Goal: Book appointment/travel/reservation

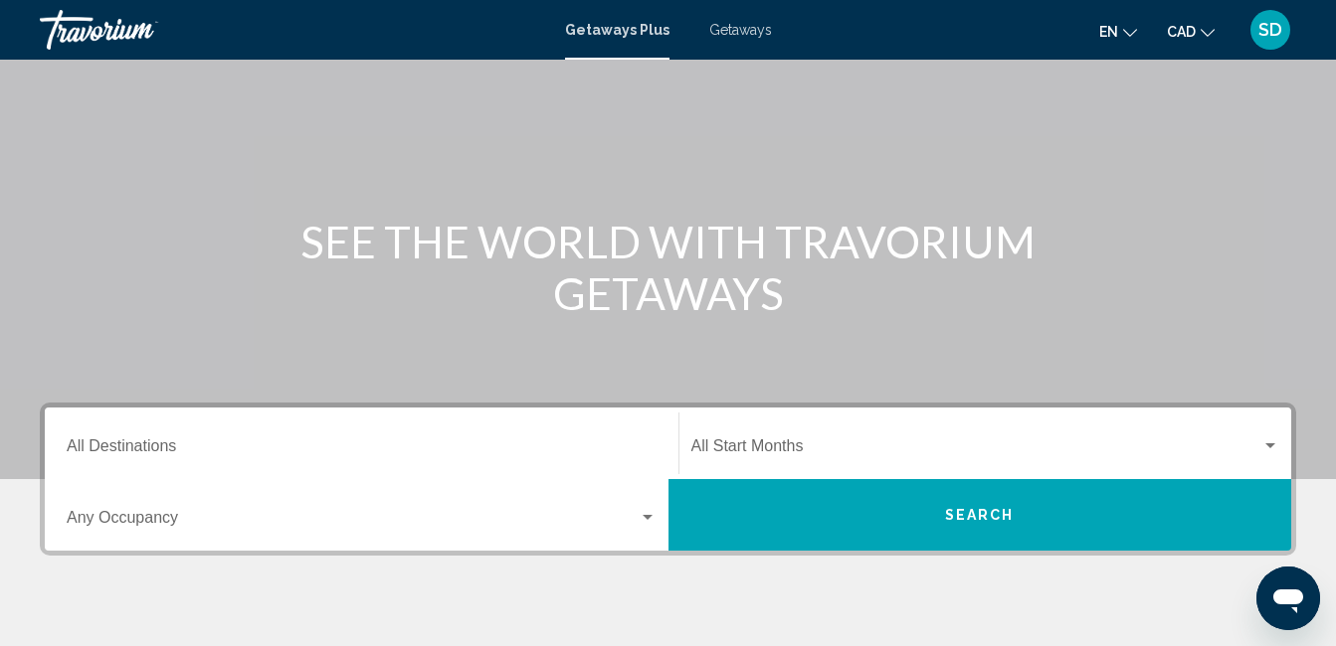
scroll to position [58, 0]
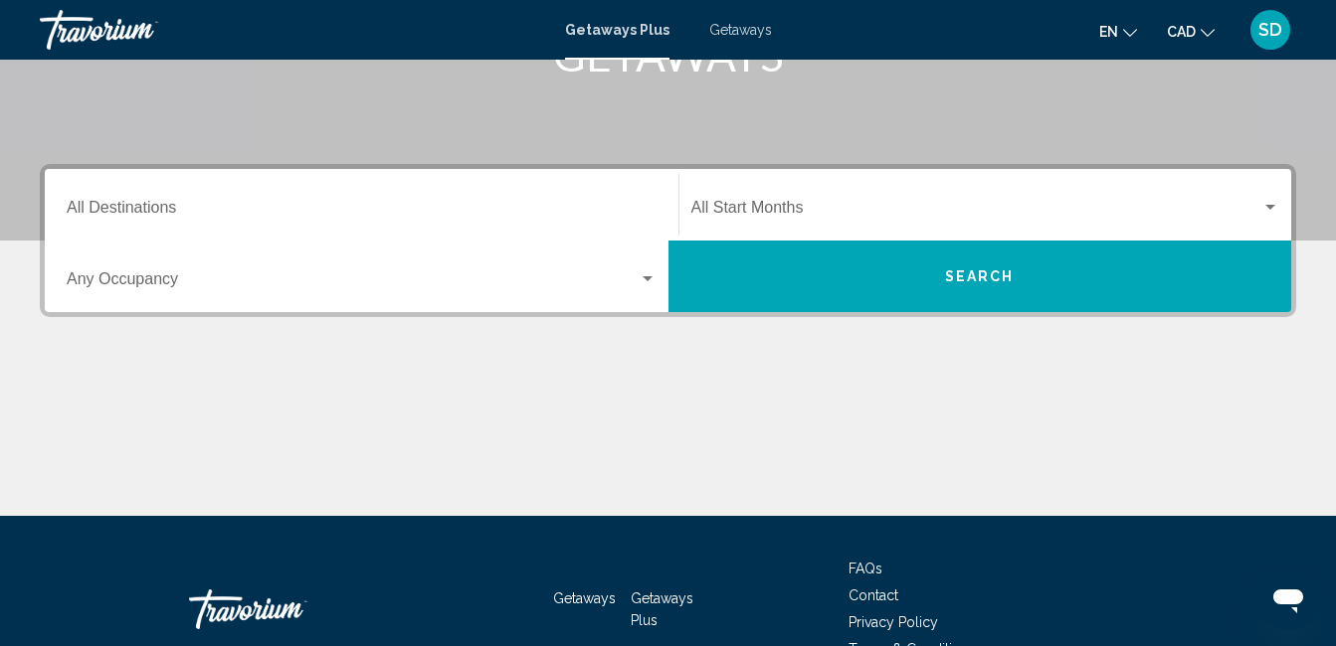
click at [218, 204] on input "Destination All Destinations" at bounding box center [362, 212] width 590 height 18
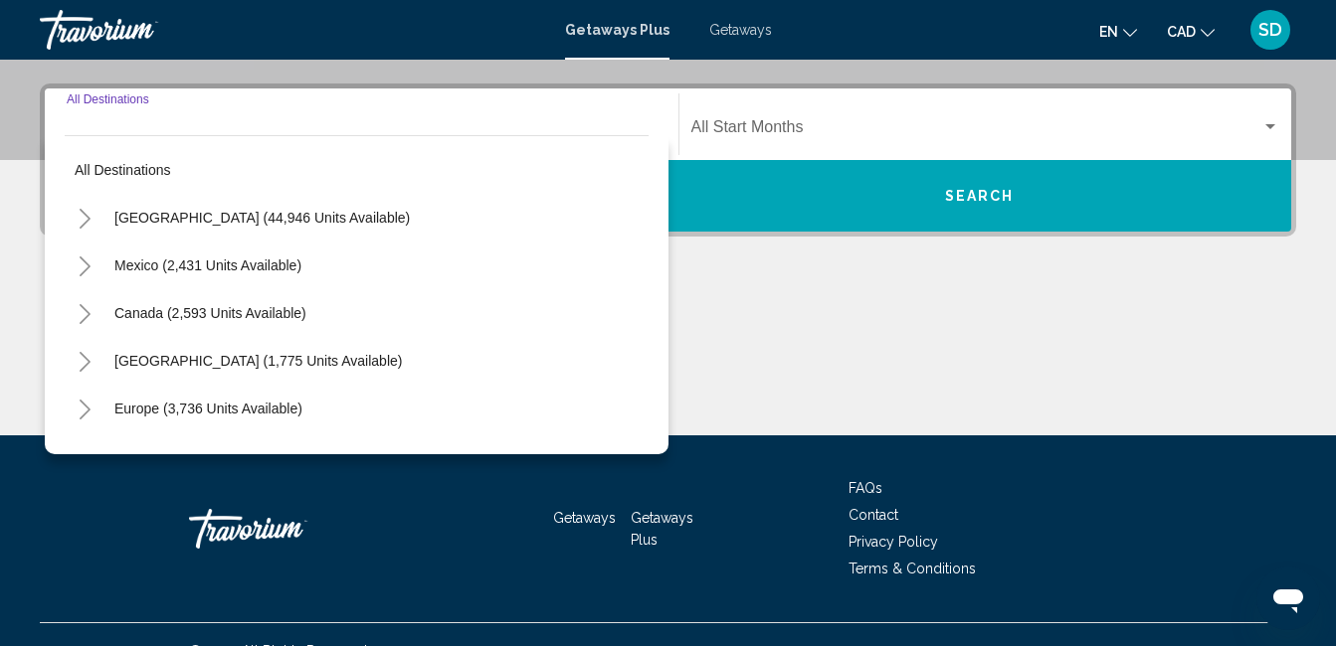
scroll to position [455, 0]
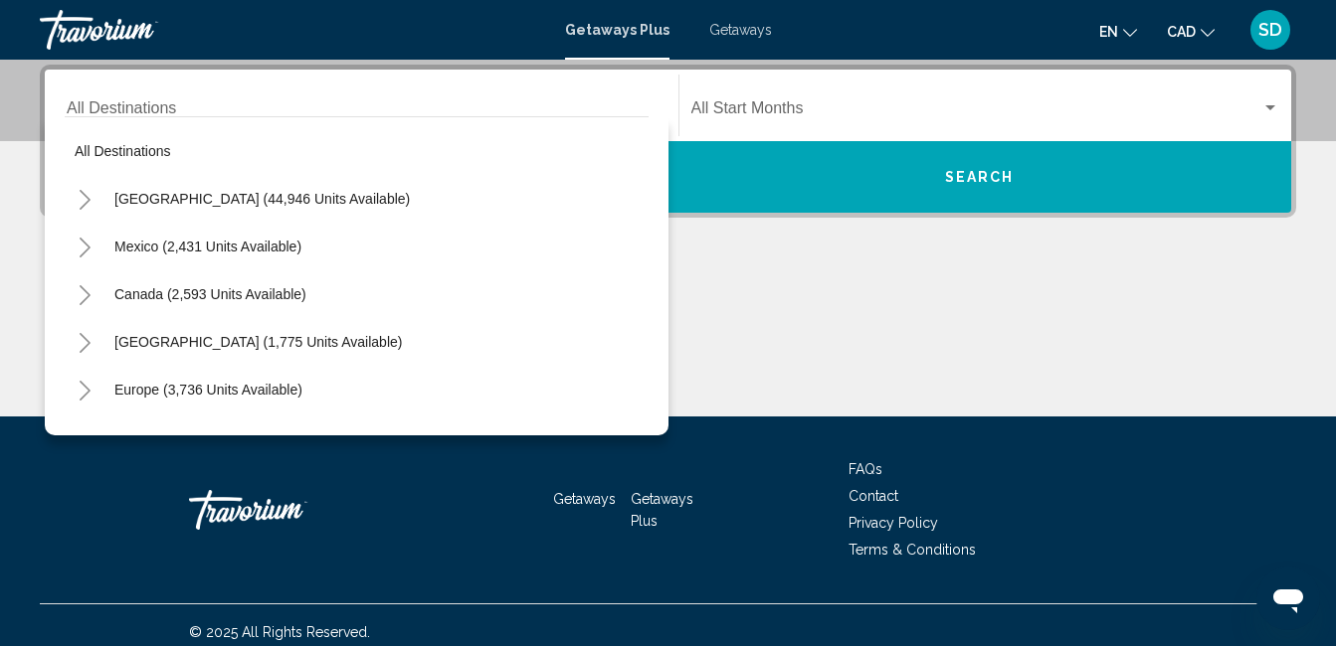
click at [155, 98] on div "Destination All Destinations" at bounding box center [362, 106] width 590 height 63
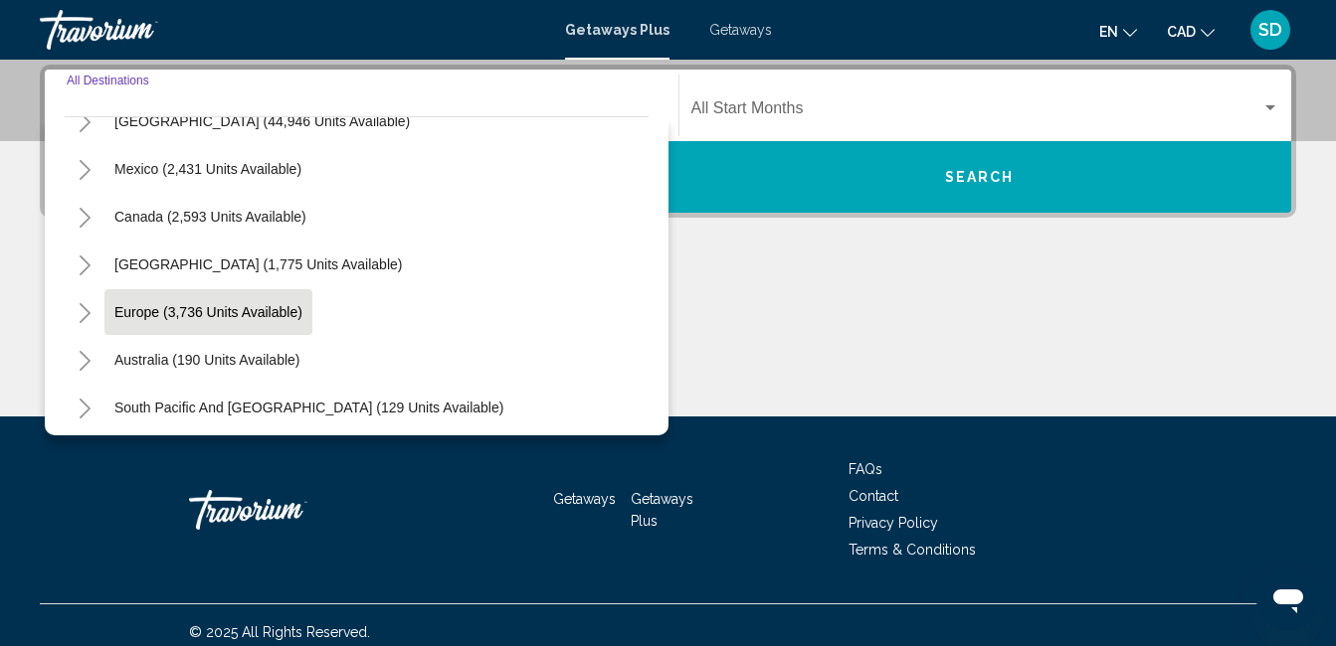
scroll to position [99, 0]
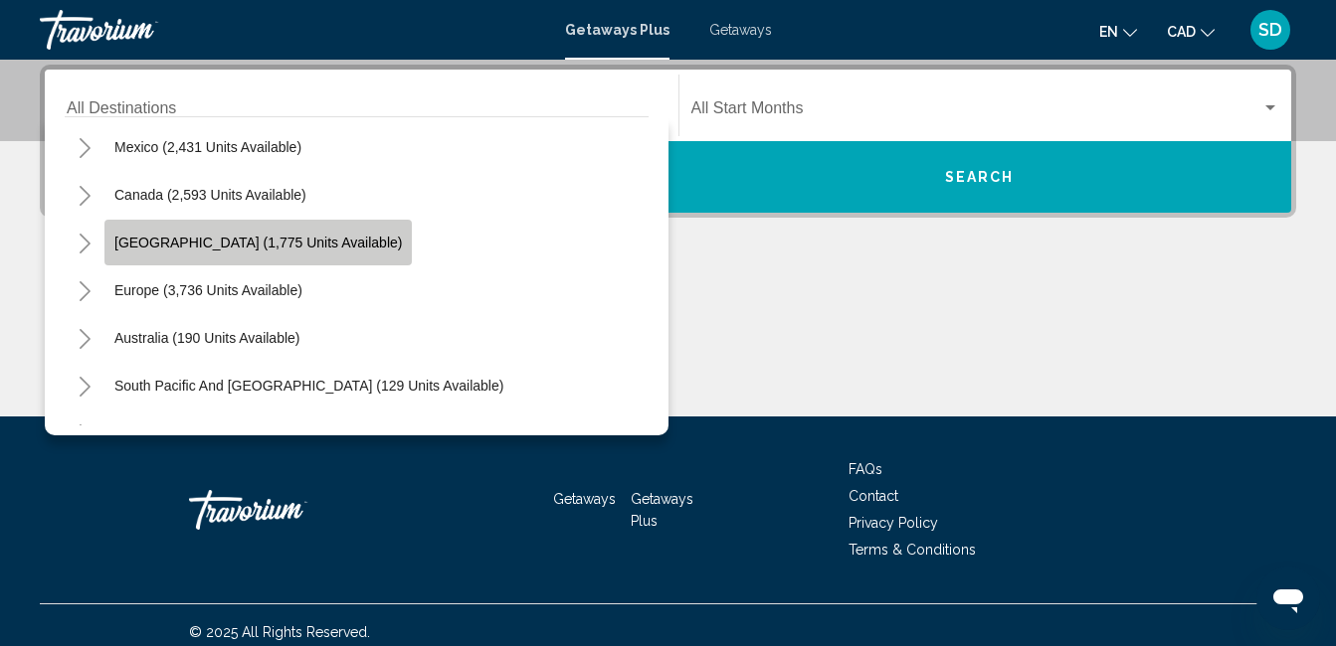
click at [294, 229] on button "[GEOGRAPHIC_DATA] (1,775 units available)" at bounding box center [257, 243] width 307 height 46
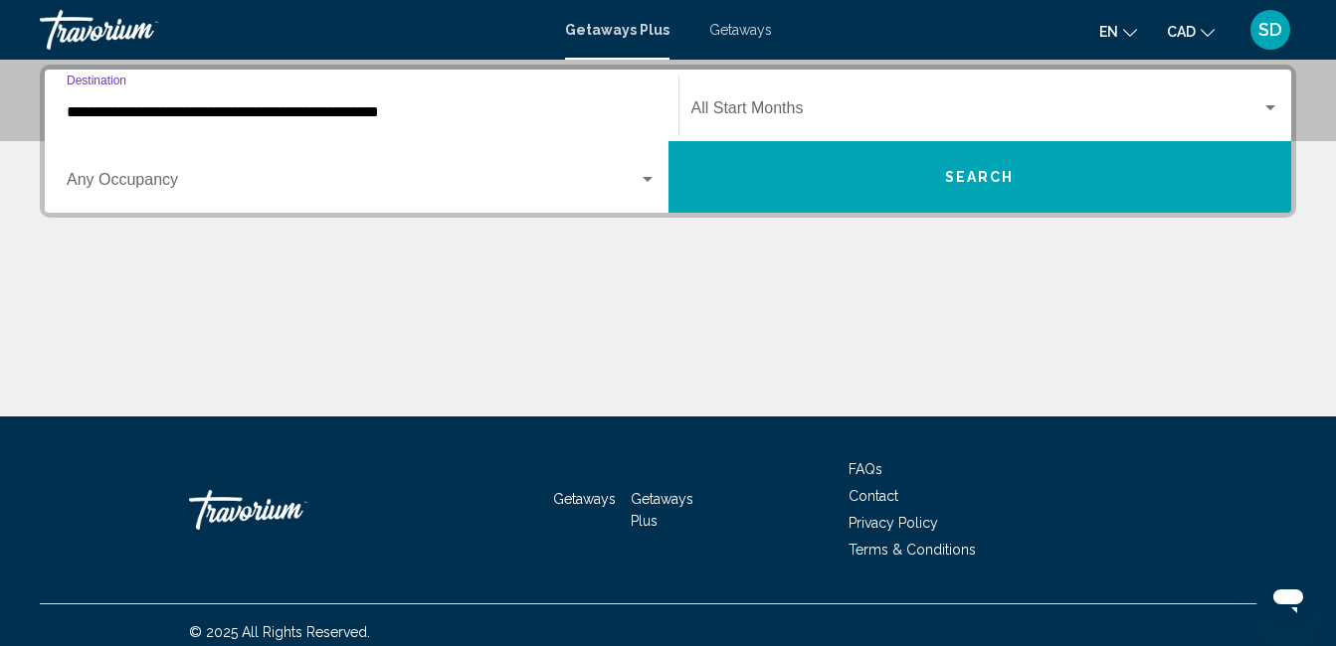
click at [186, 115] on input "**********" at bounding box center [362, 112] width 590 height 18
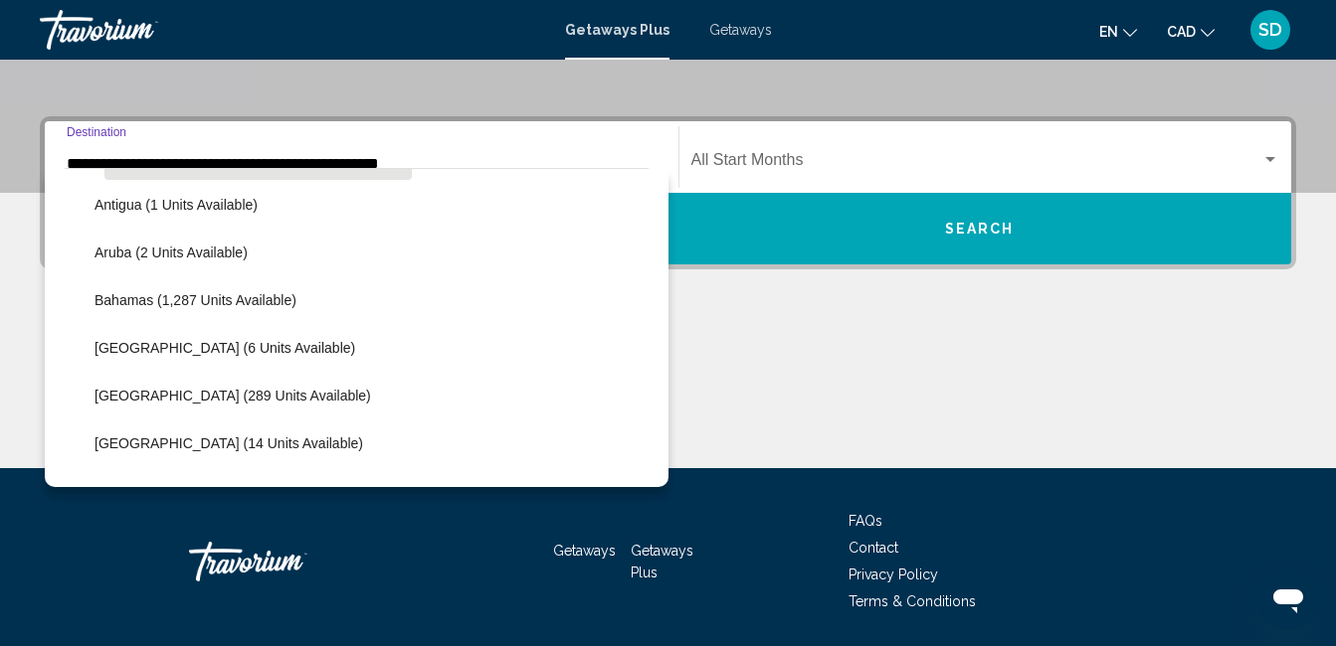
scroll to position [203, 0]
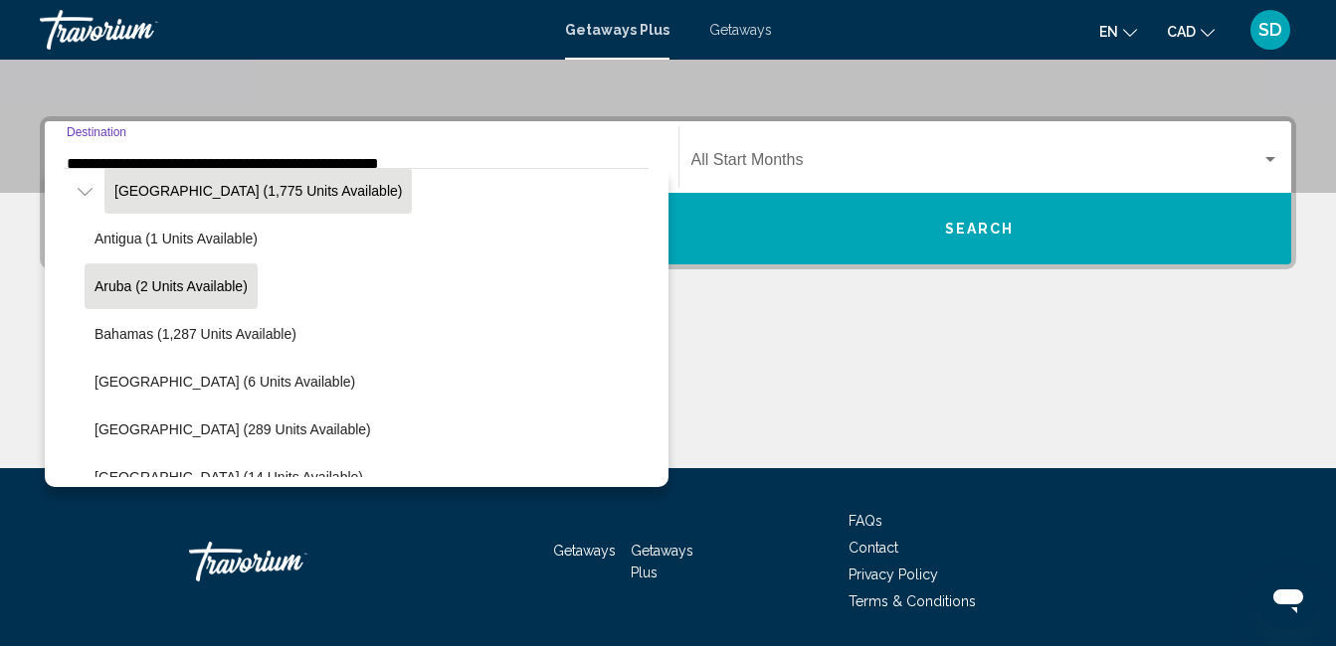
click at [221, 276] on button "Aruba (2 units available)" at bounding box center [171, 287] width 173 height 46
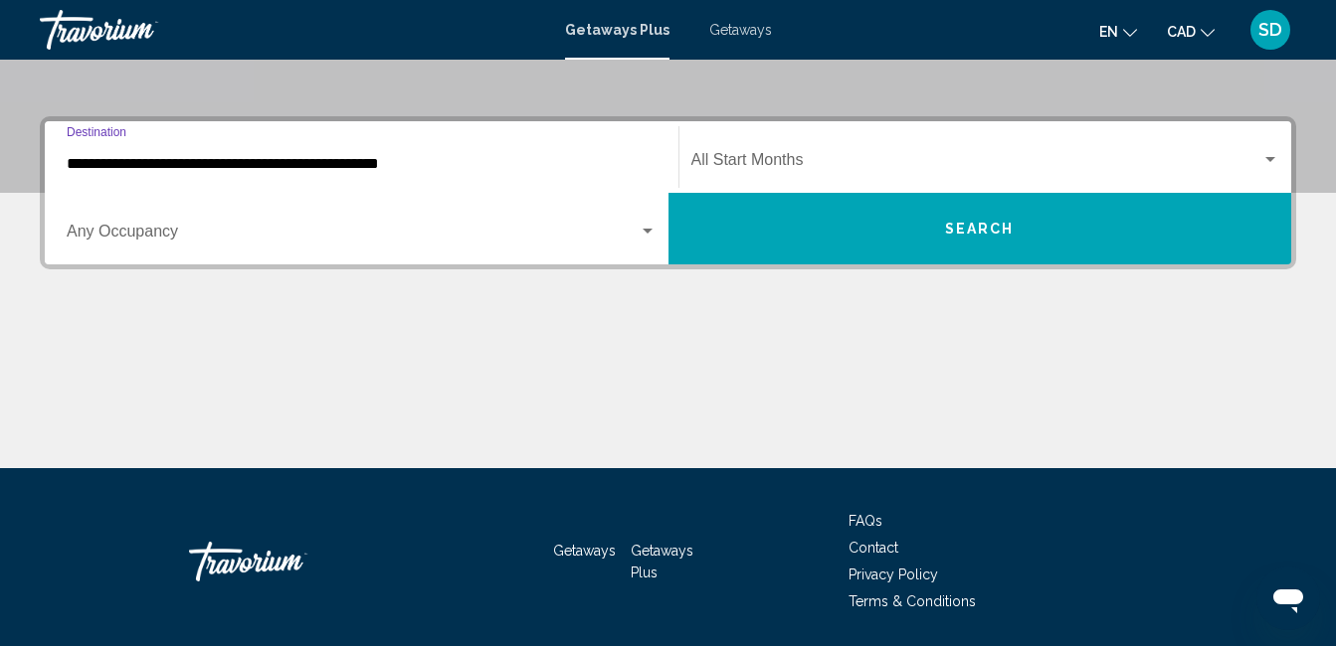
type input "**********"
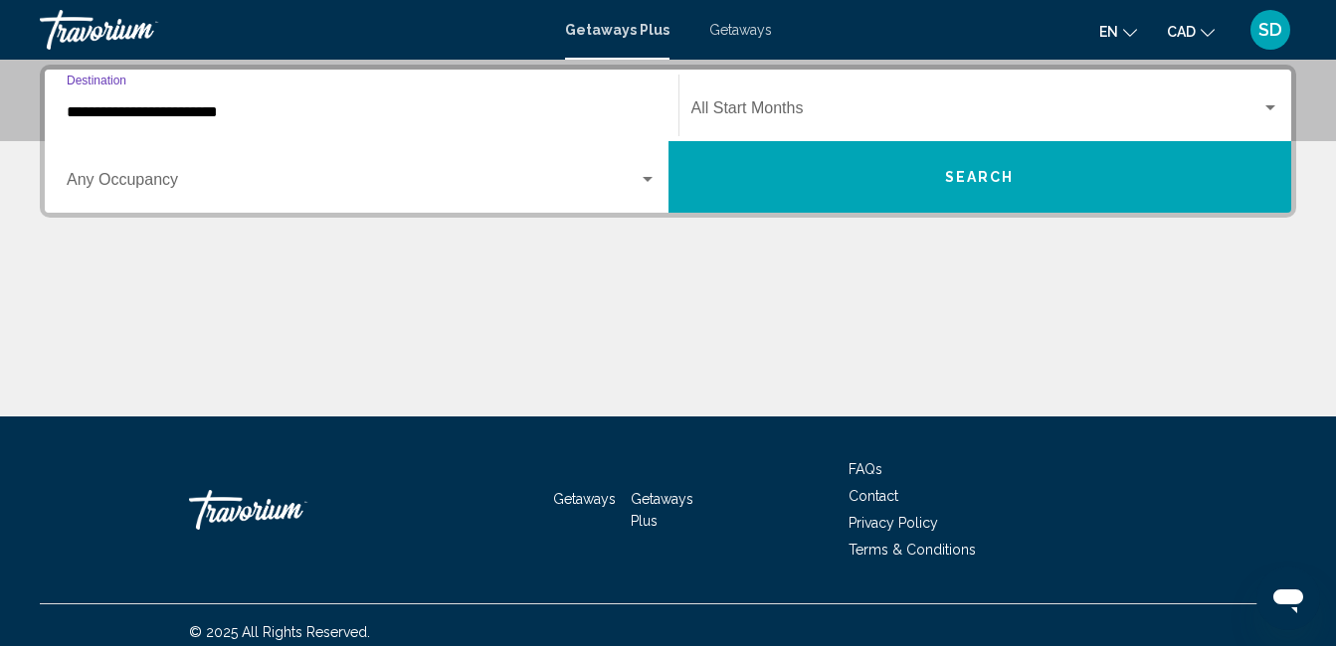
click at [802, 124] on div "Start Month All Start Months" at bounding box center [985, 106] width 589 height 63
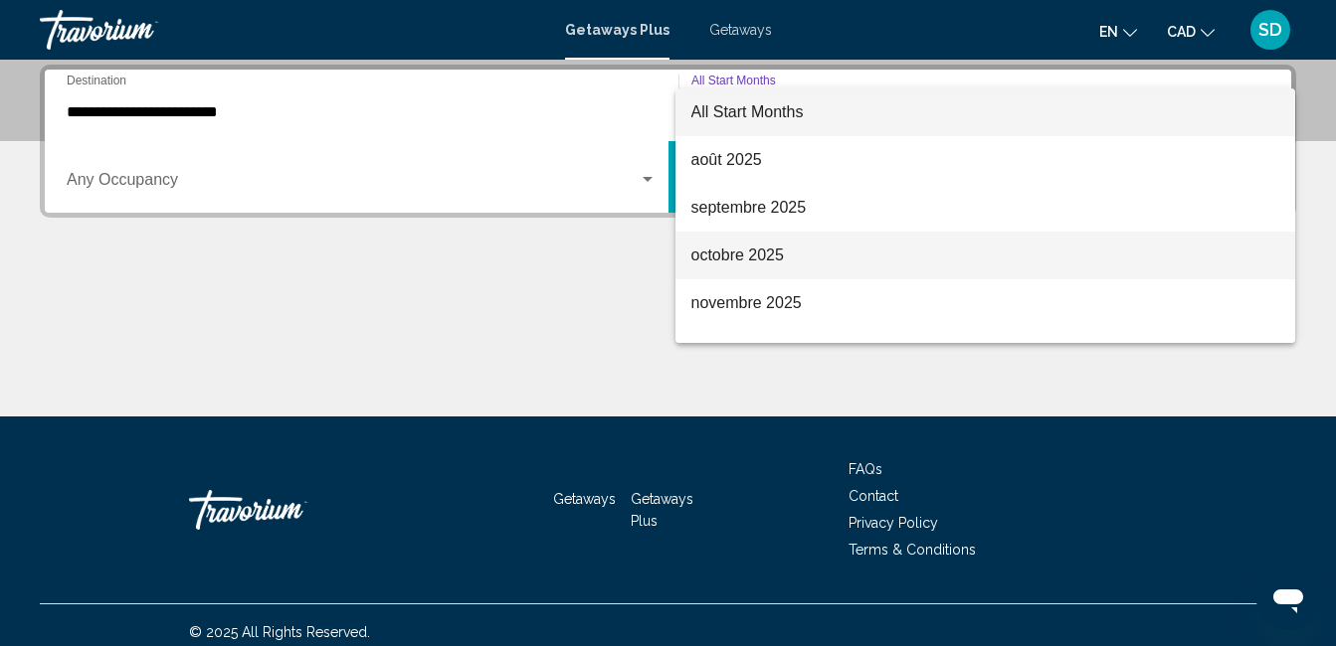
click at [822, 250] on span "octobre 2025" at bounding box center [985, 256] width 589 height 48
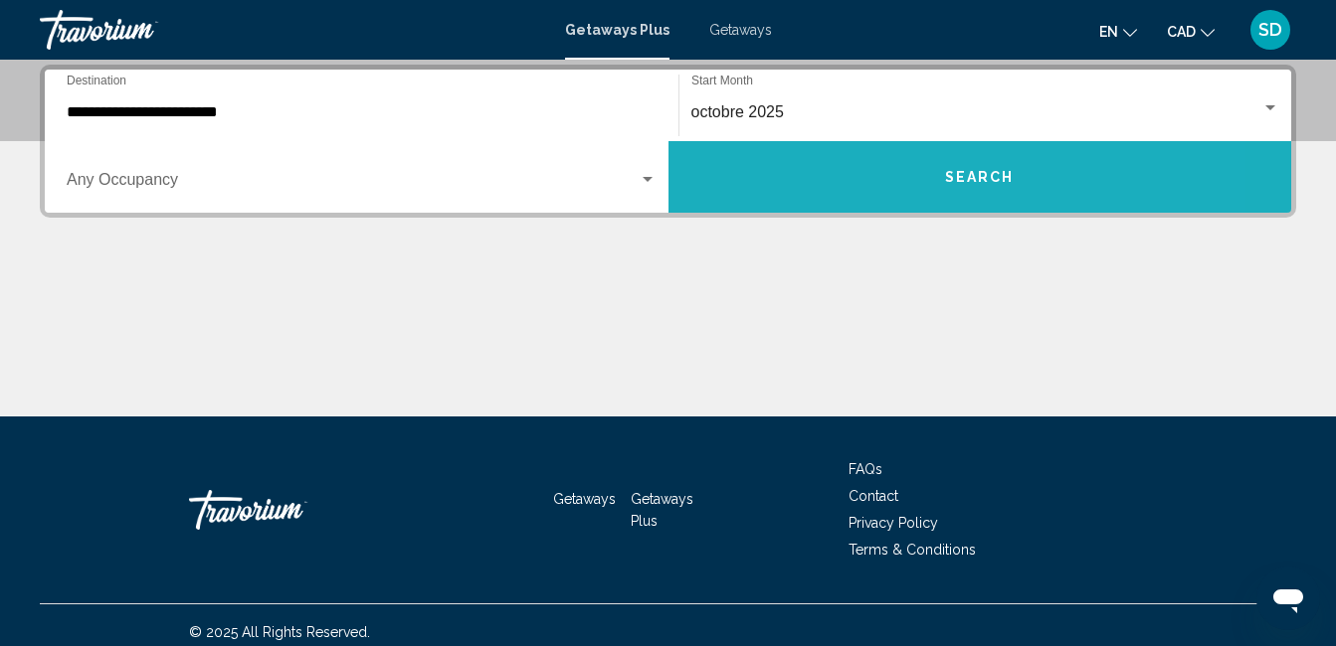
click at [890, 164] on button "Search" at bounding box center [980, 177] width 624 height 72
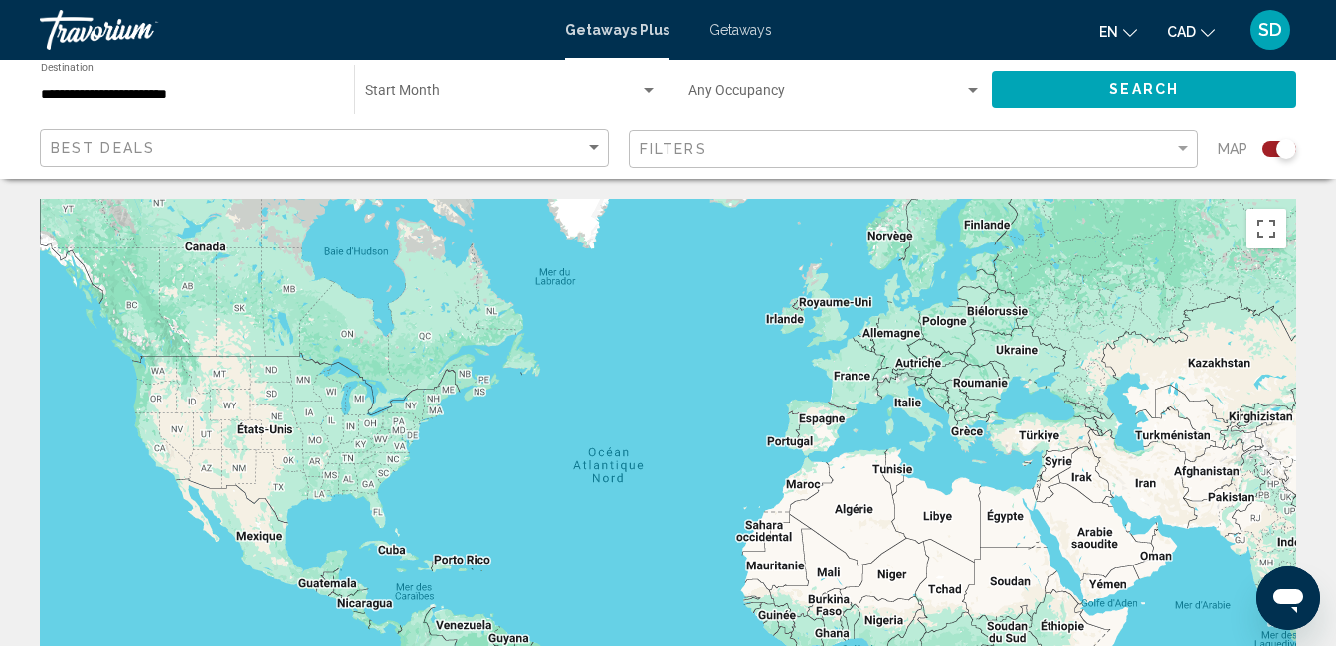
click at [640, 84] on div "Search widget" at bounding box center [648, 92] width 18 height 16
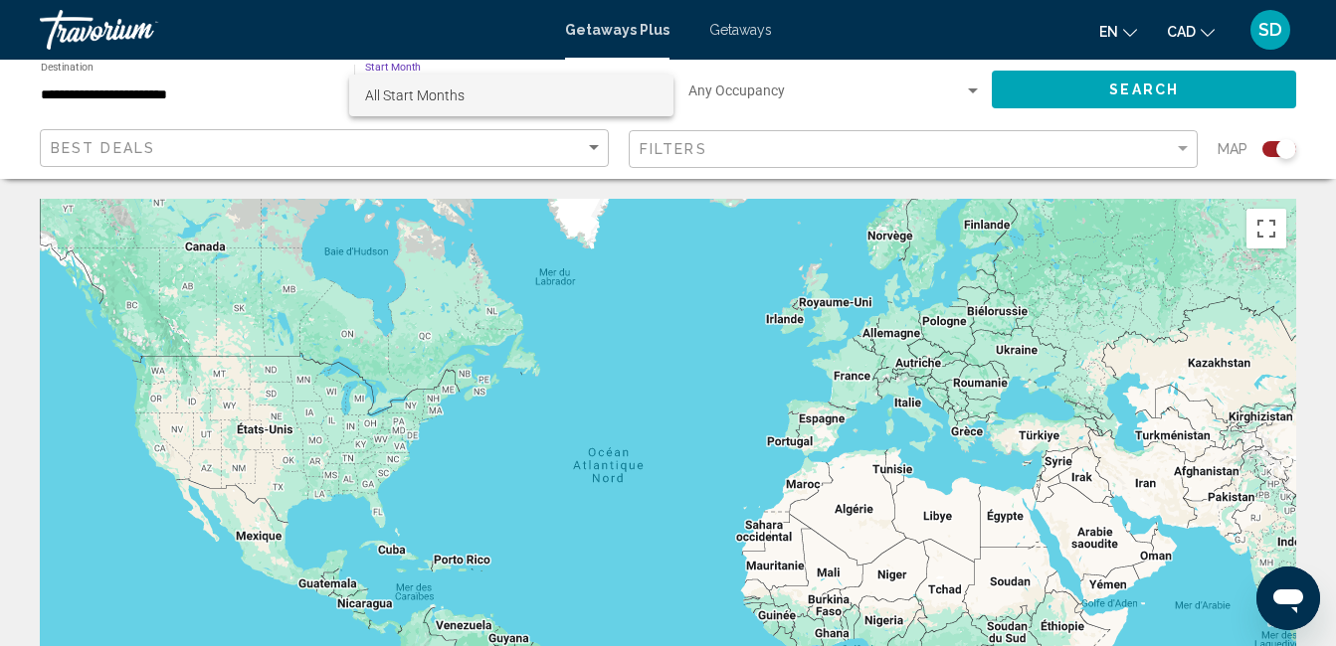
click at [640, 83] on span "All Start Months" at bounding box center [511, 96] width 292 height 42
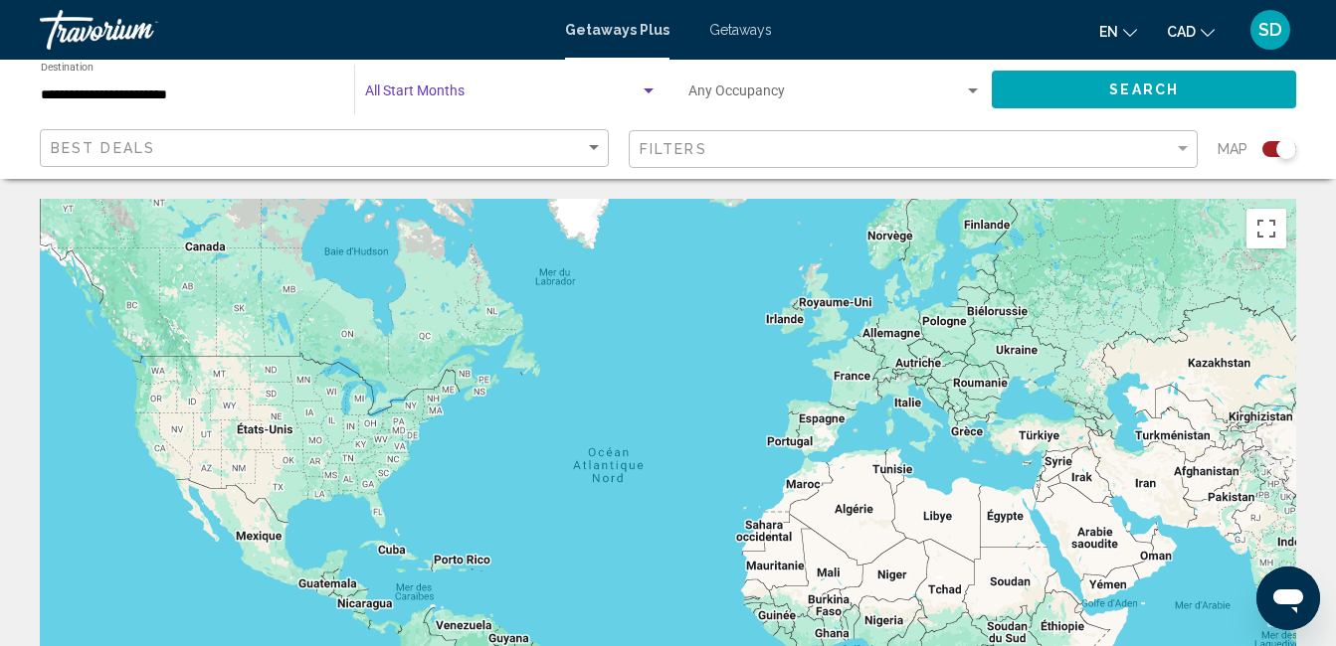
click at [968, 92] on div "Search widget" at bounding box center [973, 91] width 10 height 5
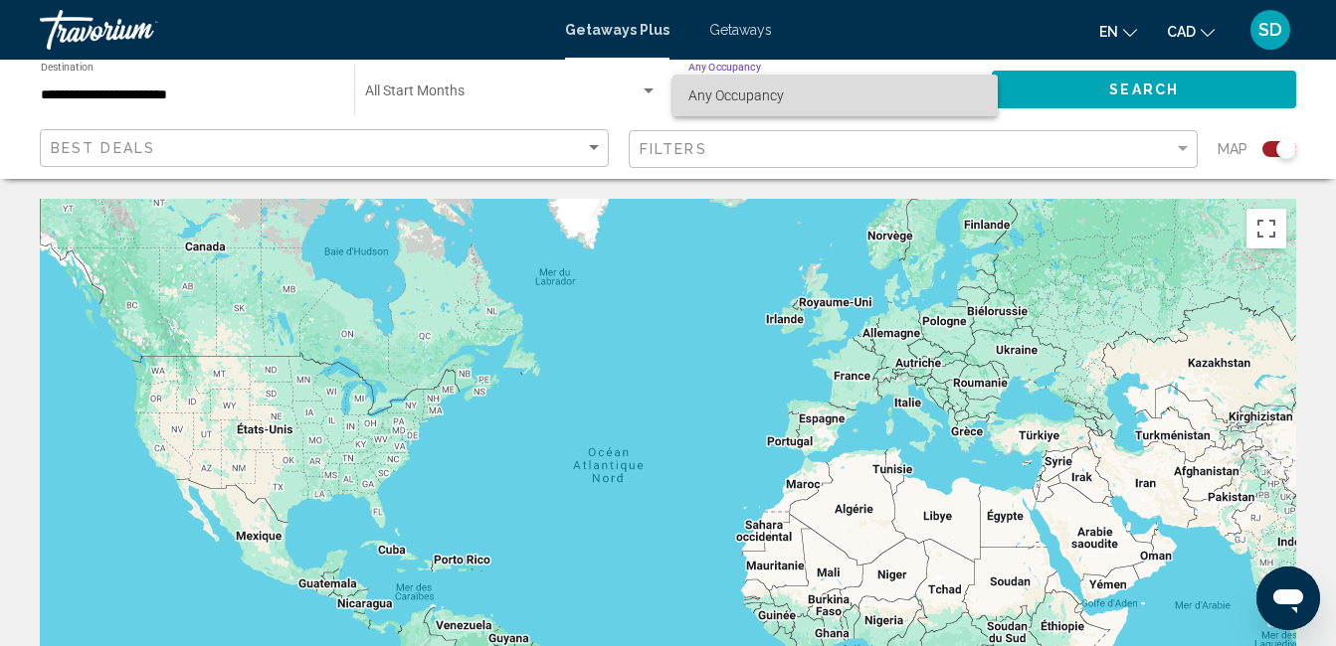
click at [968, 92] on span "Any Occupancy" at bounding box center [834, 96] width 293 height 42
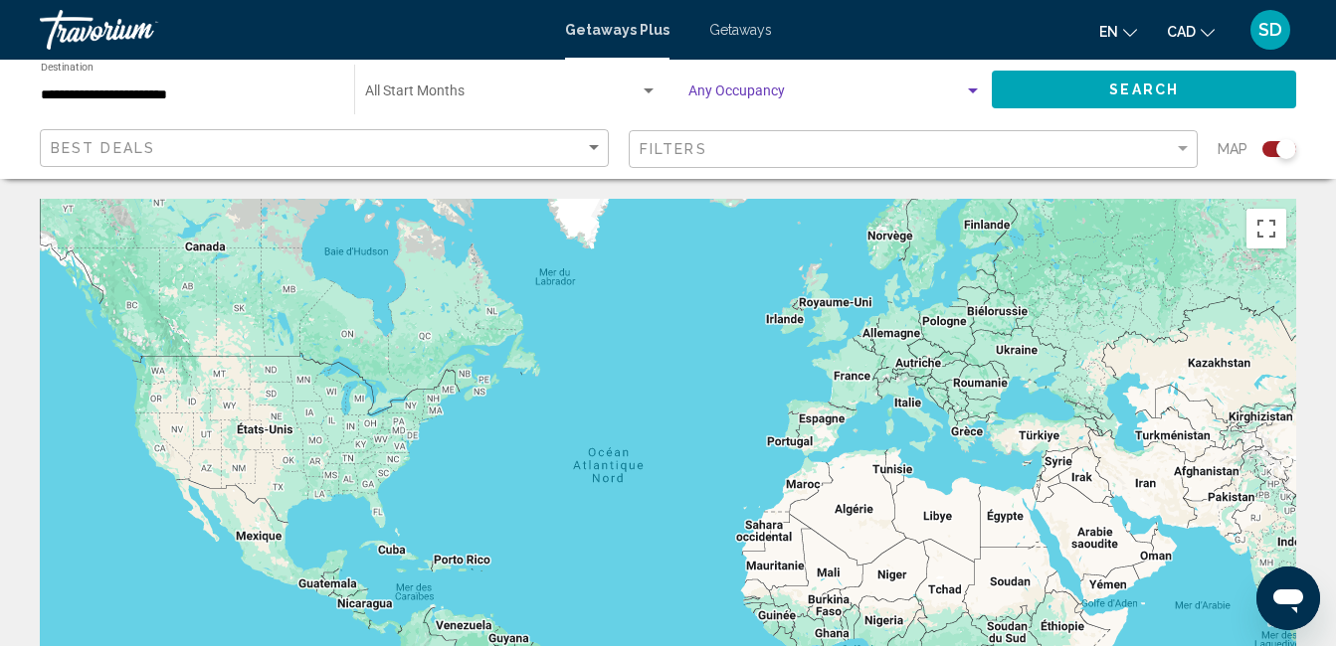
click at [93, 94] on input "**********" at bounding box center [187, 96] width 293 height 16
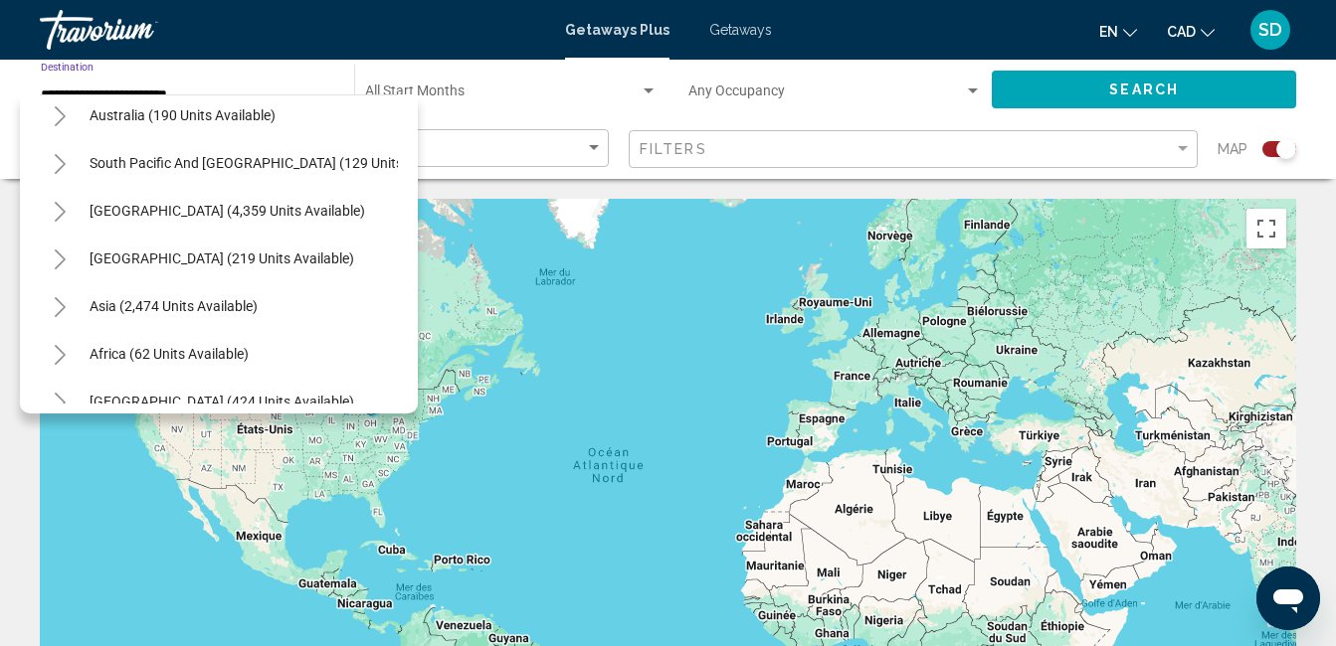
scroll to position [796, 0]
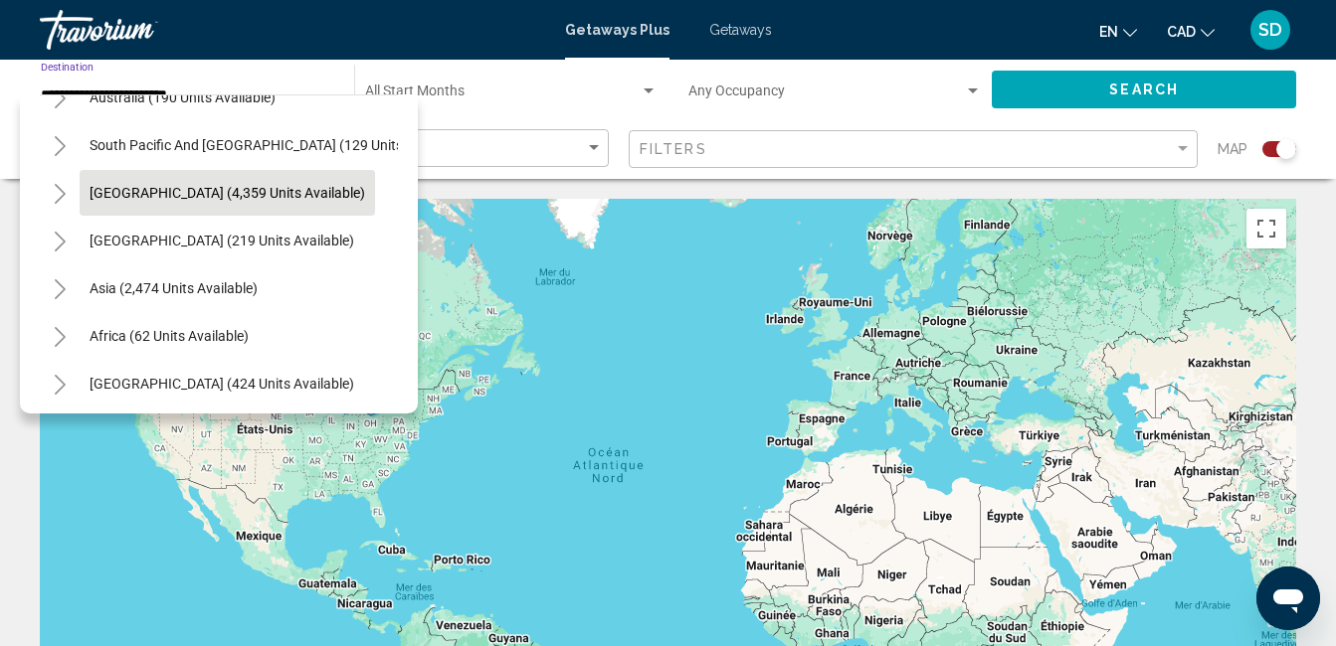
click at [244, 198] on span "[GEOGRAPHIC_DATA] (4,359 units available)" at bounding box center [227, 193] width 275 height 16
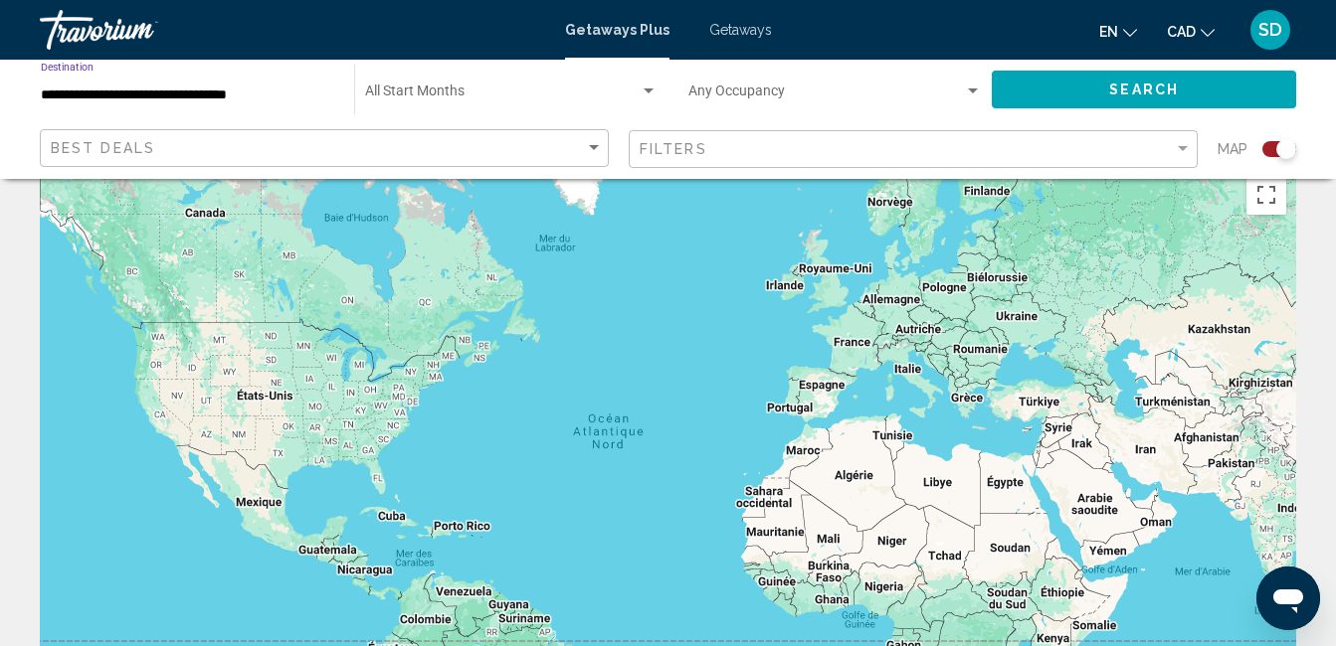
scroll to position [0, 0]
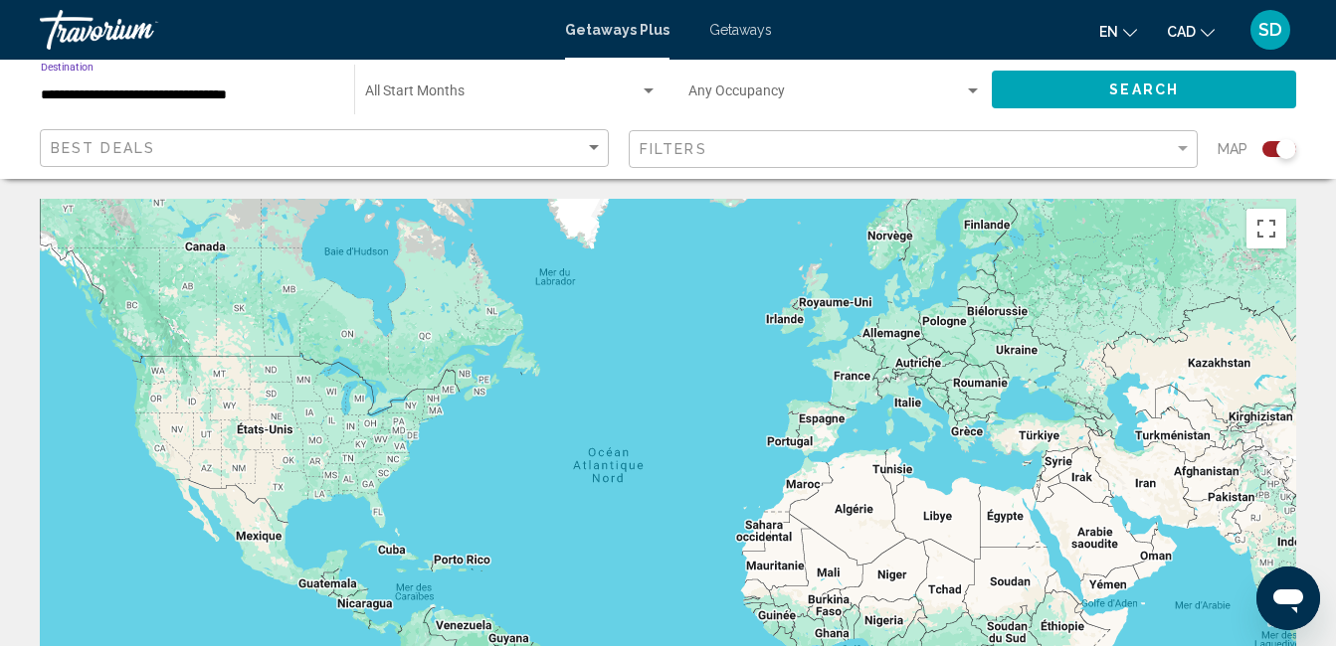
click at [225, 96] on input "**********" at bounding box center [187, 96] width 293 height 16
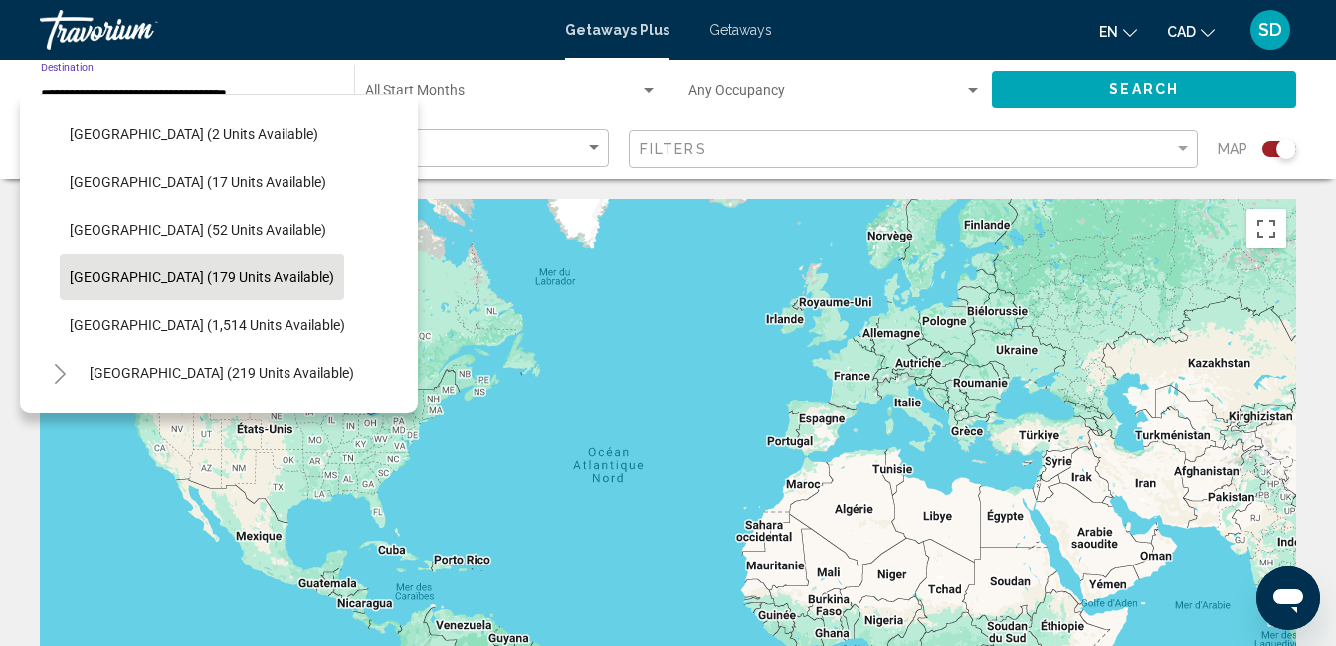
scroll to position [1145, 0]
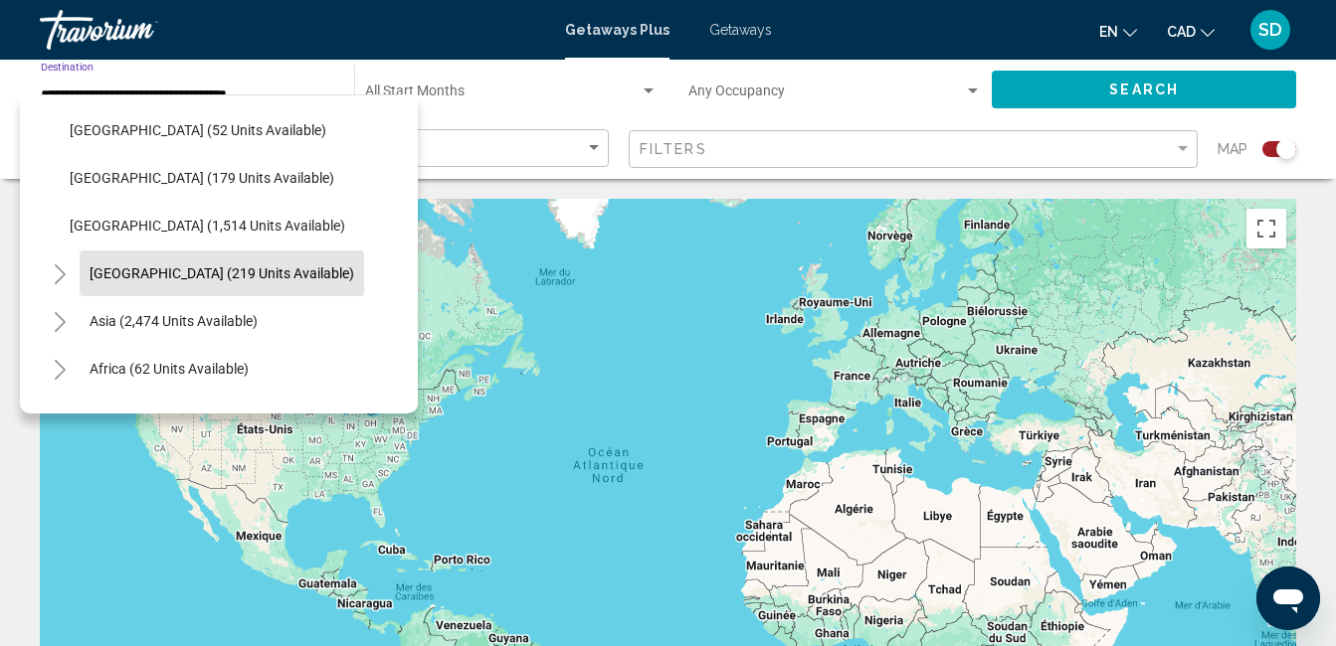
click at [292, 272] on span "[GEOGRAPHIC_DATA] (219 units available)" at bounding box center [222, 274] width 265 height 16
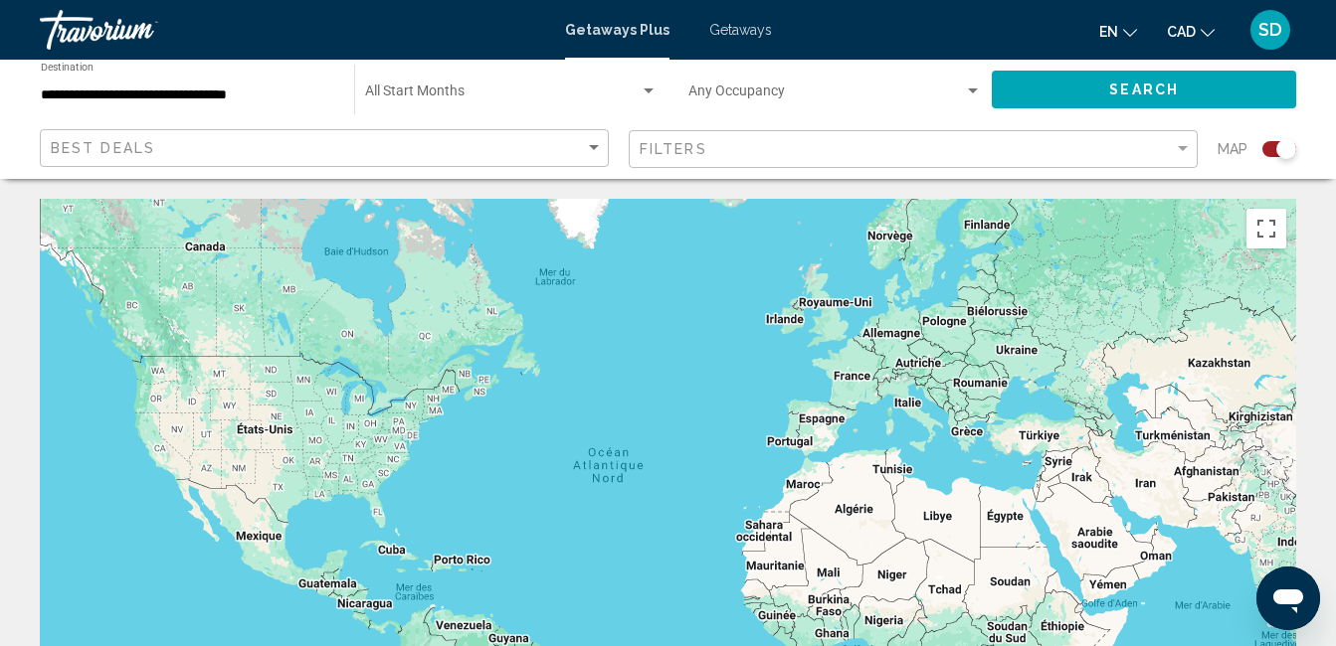
click at [254, 85] on div "**********" at bounding box center [187, 90] width 293 height 55
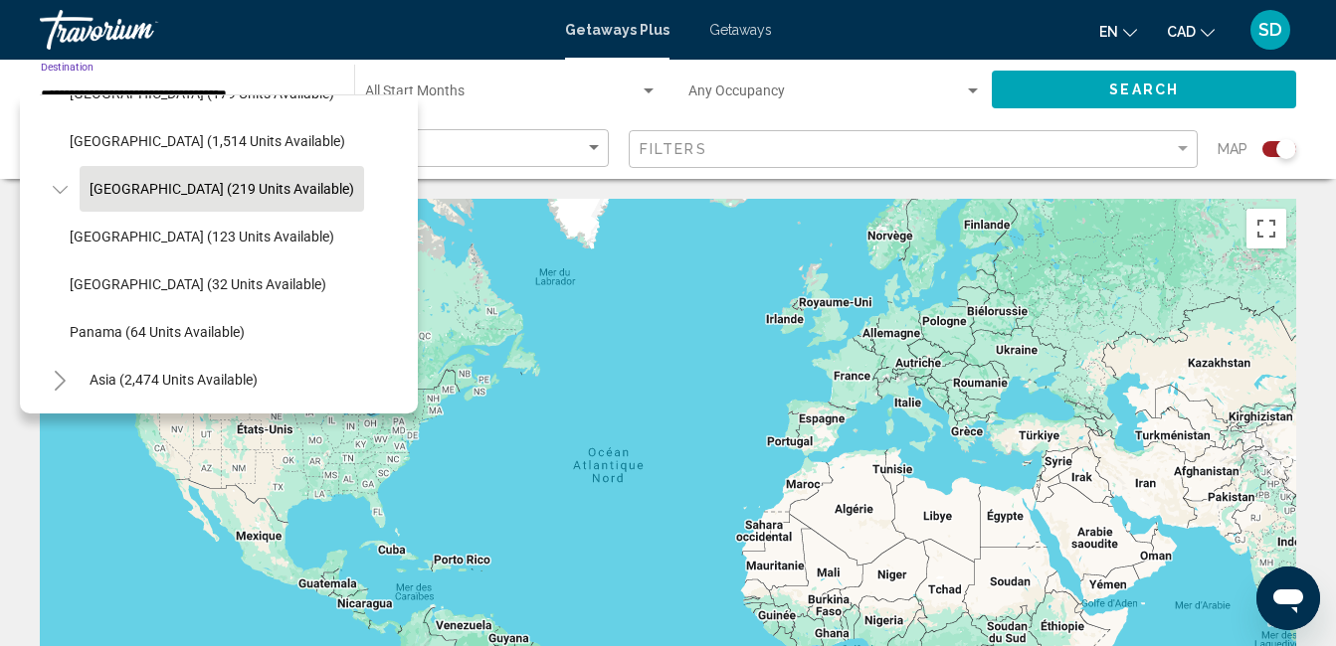
scroll to position [1276, 0]
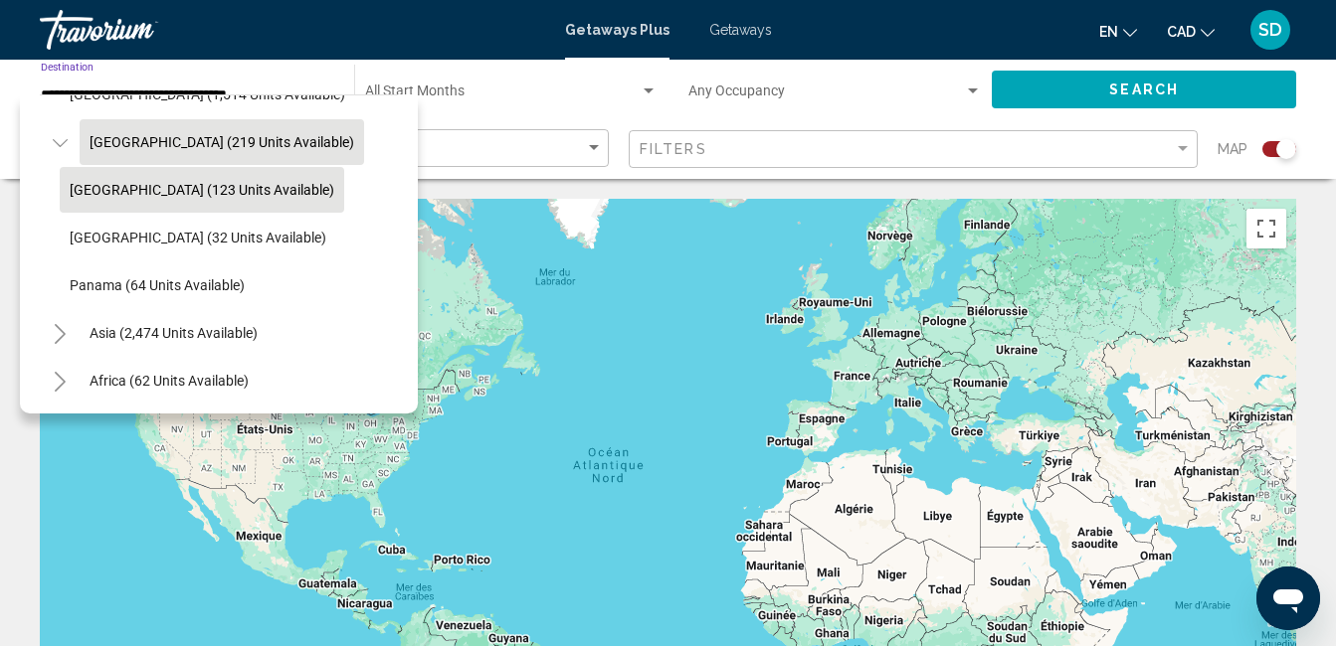
click at [261, 186] on span "[GEOGRAPHIC_DATA] (123 units available)" at bounding box center [202, 190] width 265 height 16
type input "**********"
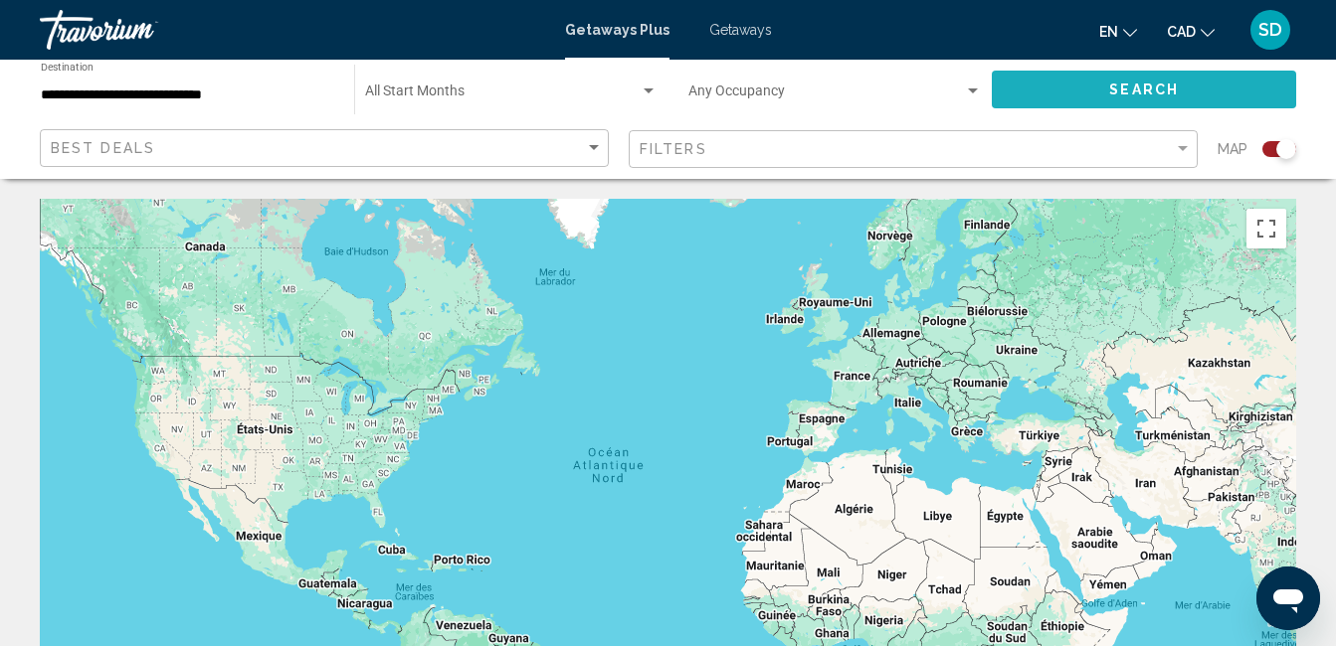
click at [1054, 82] on button "Search" at bounding box center [1144, 89] width 304 height 37
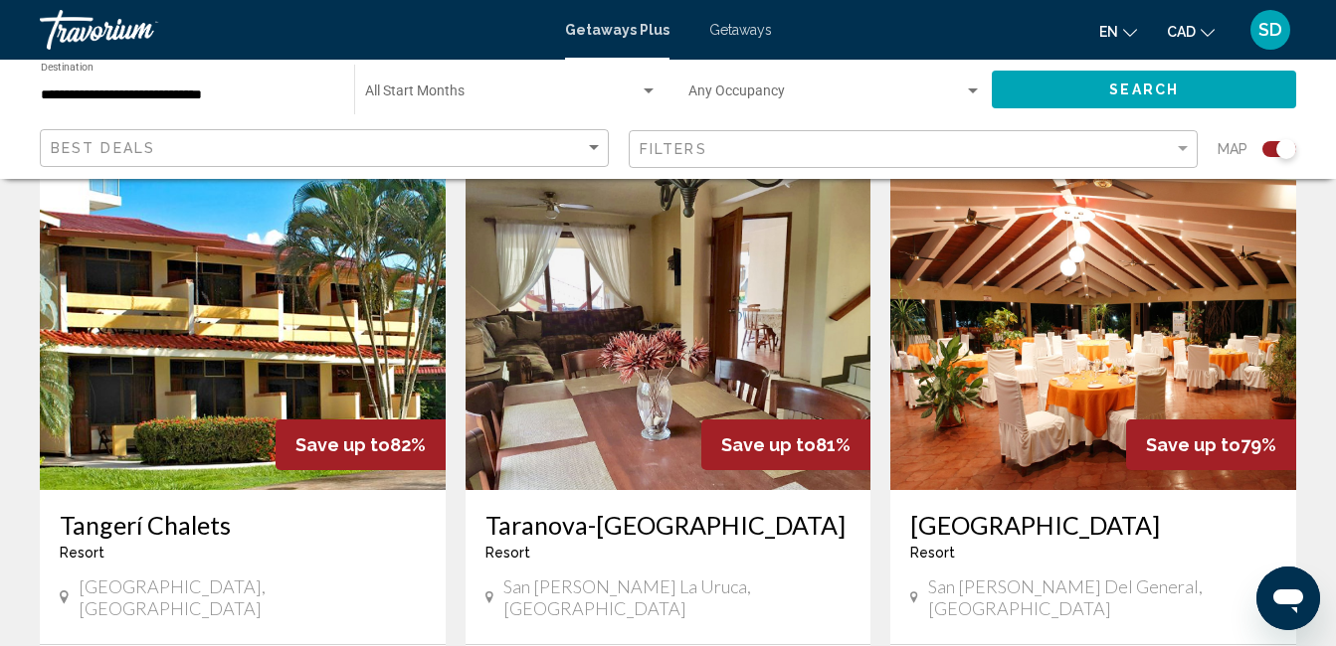
scroll to position [696, 0]
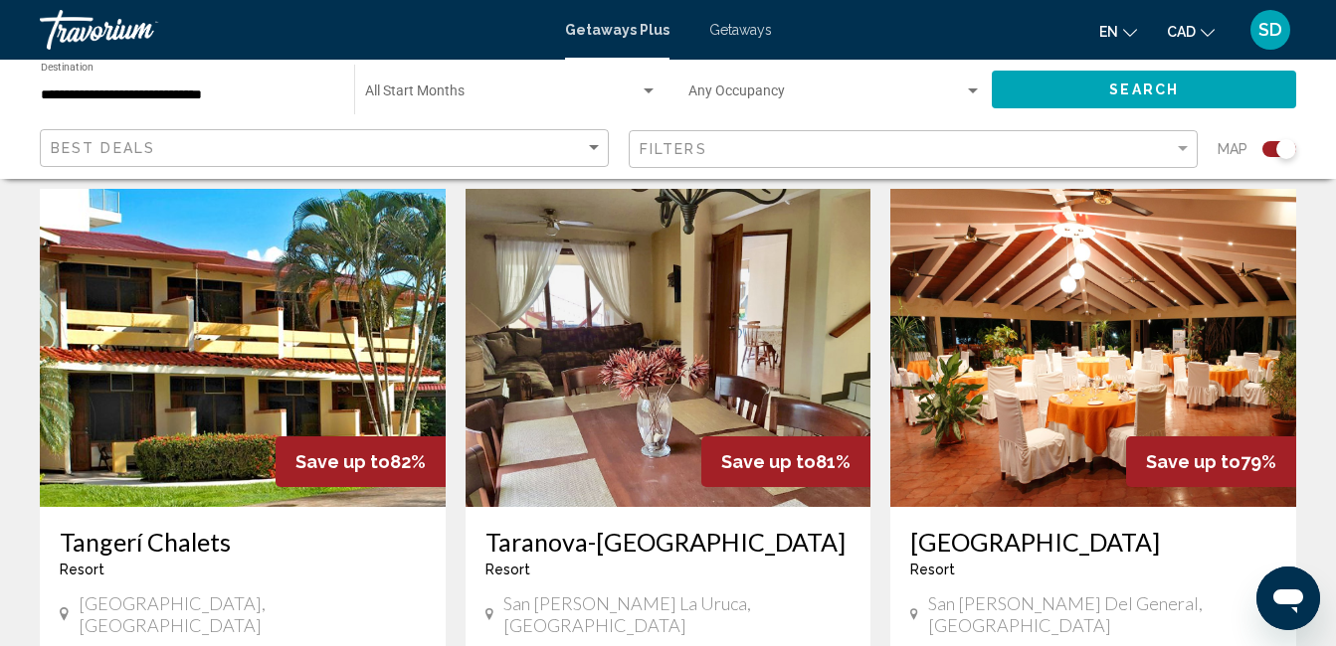
click at [645, 381] on img "Main content" at bounding box center [668, 348] width 406 height 318
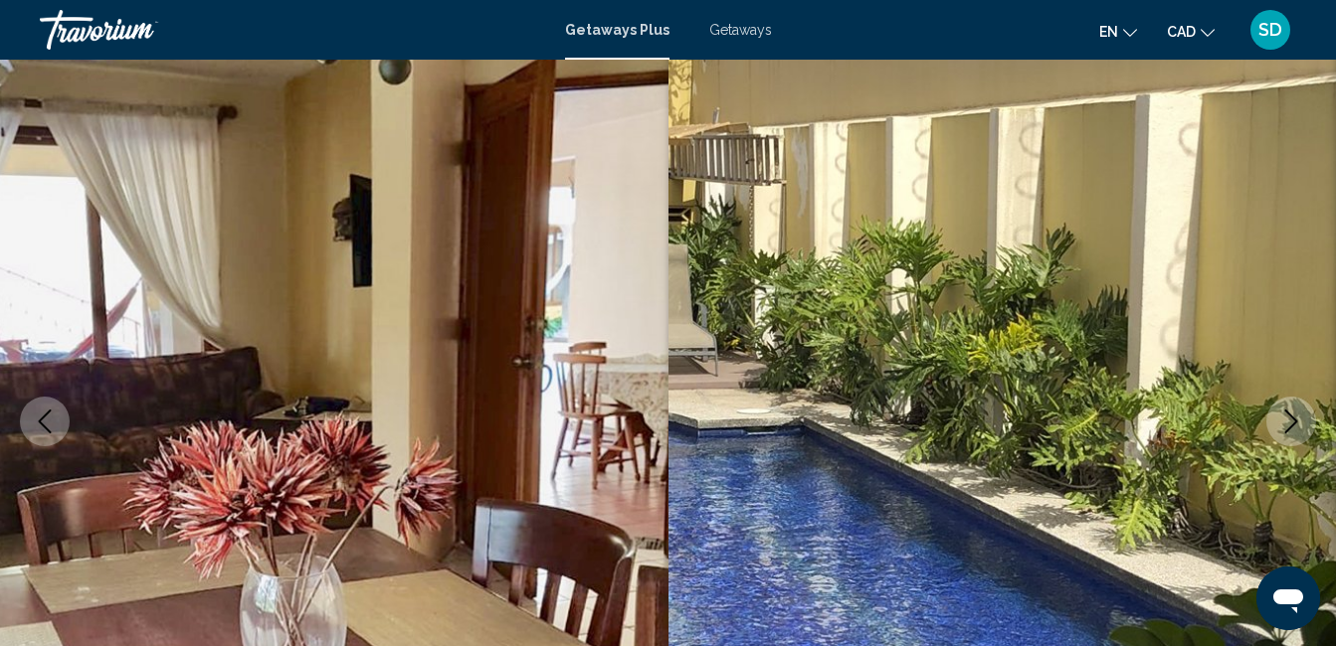
scroll to position [99, 0]
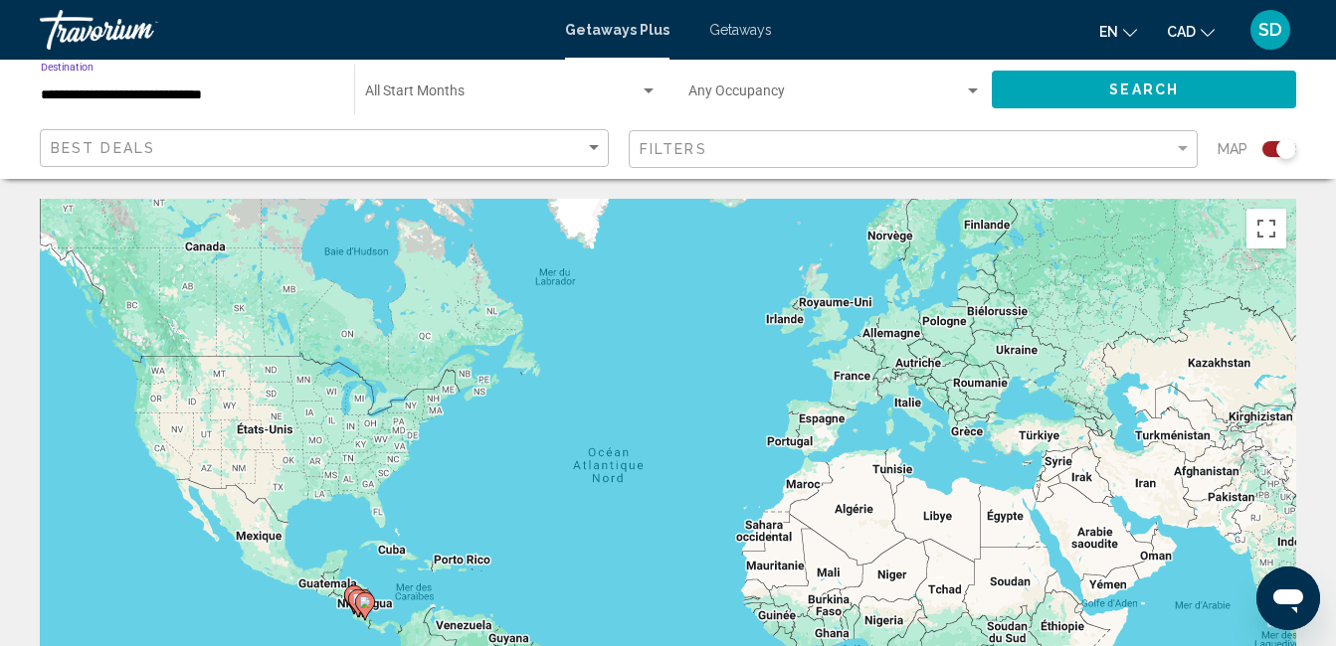
click at [220, 95] on input "**********" at bounding box center [187, 96] width 293 height 16
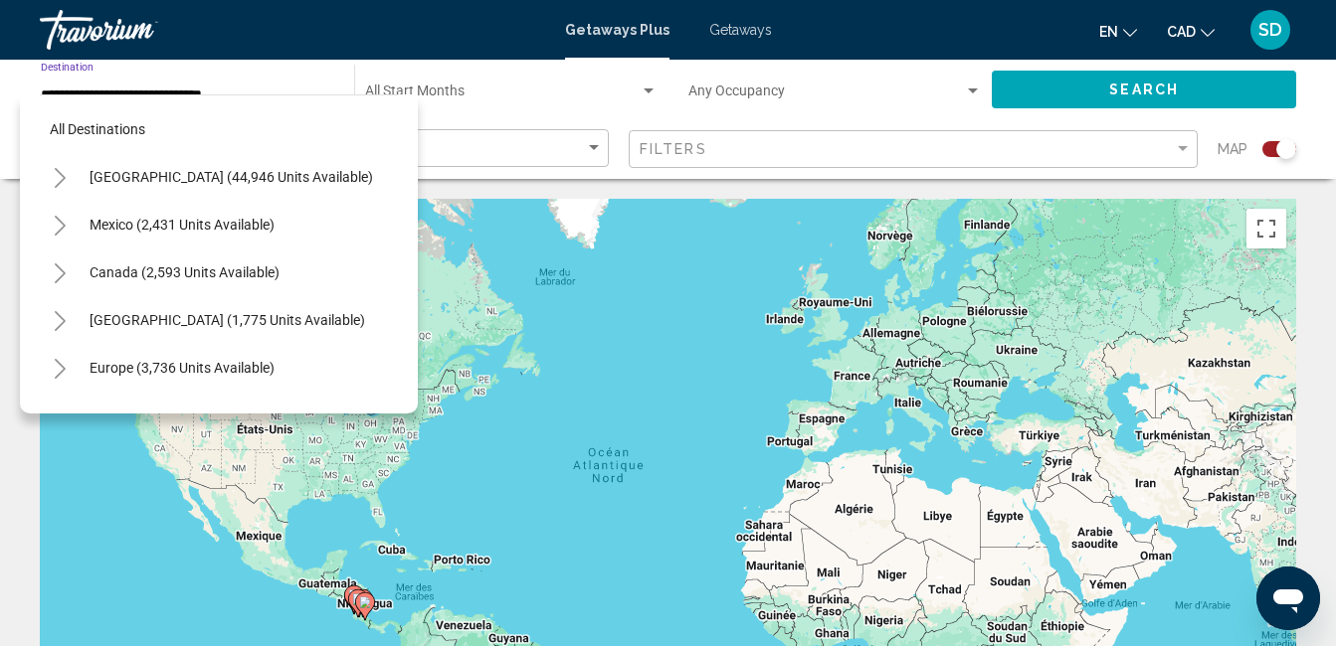
scroll to position [365, 0]
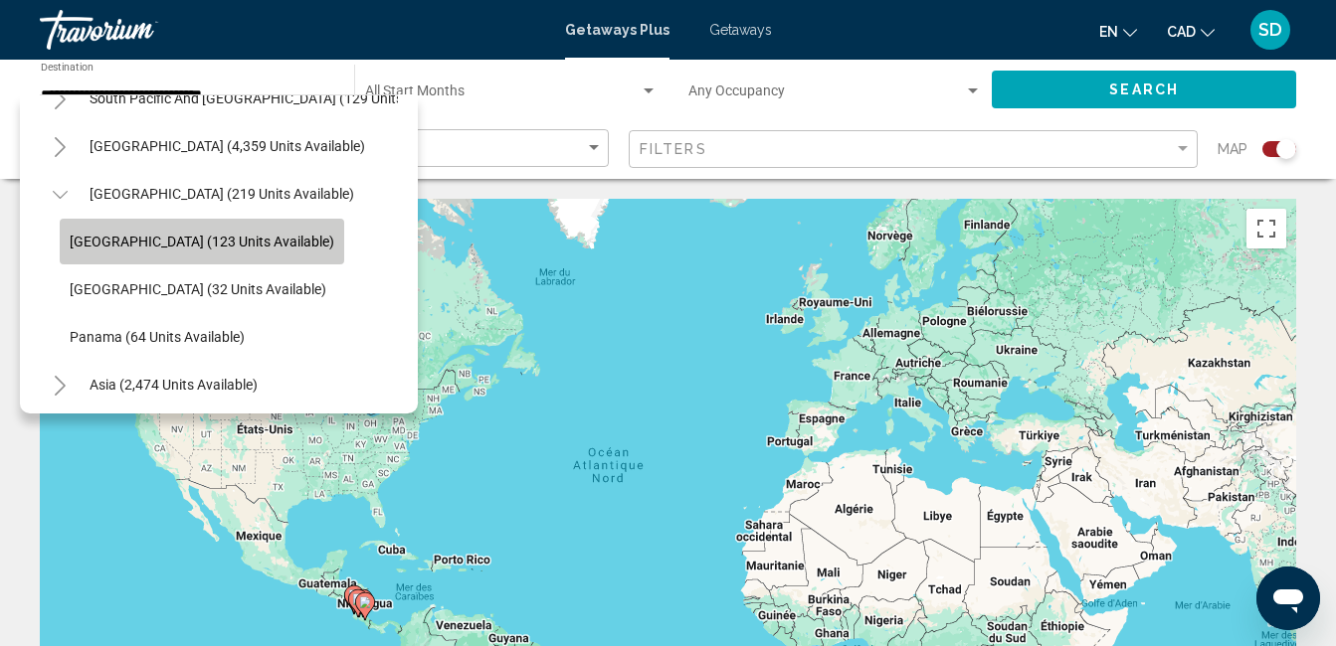
click at [212, 239] on span "[GEOGRAPHIC_DATA] (123 units available)" at bounding box center [202, 242] width 265 height 16
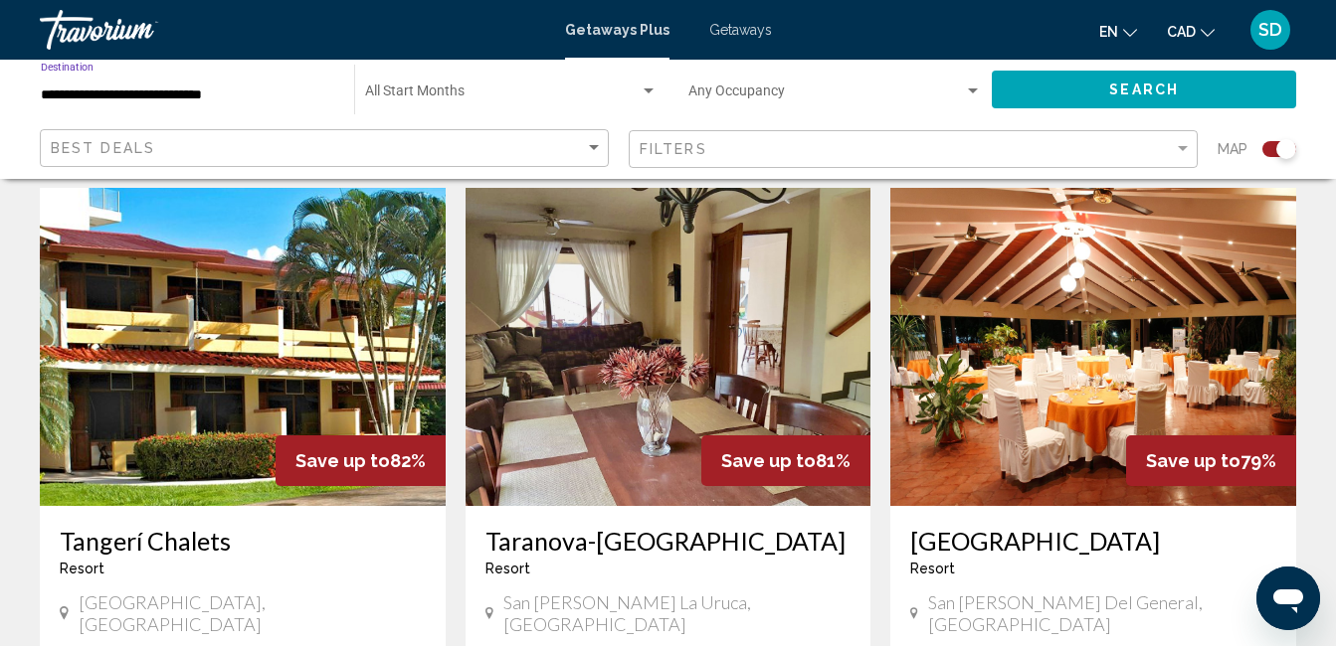
scroll to position [696, 0]
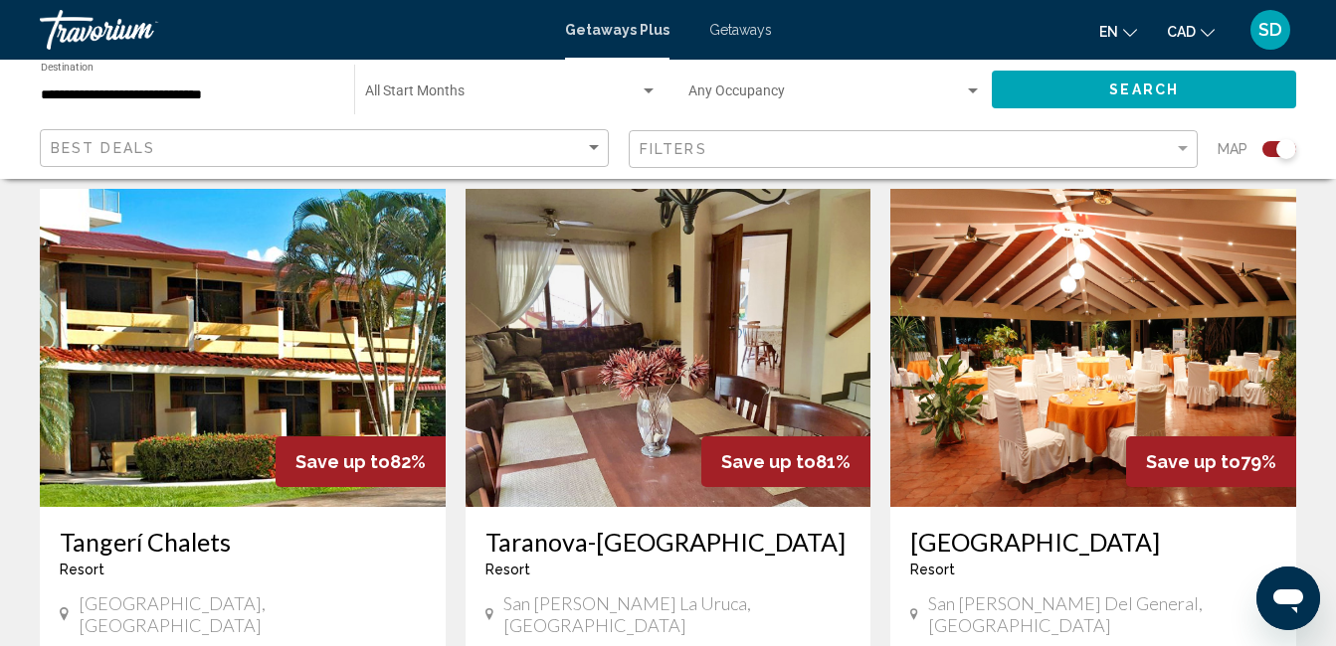
click at [234, 341] on img "Main content" at bounding box center [243, 348] width 406 height 318
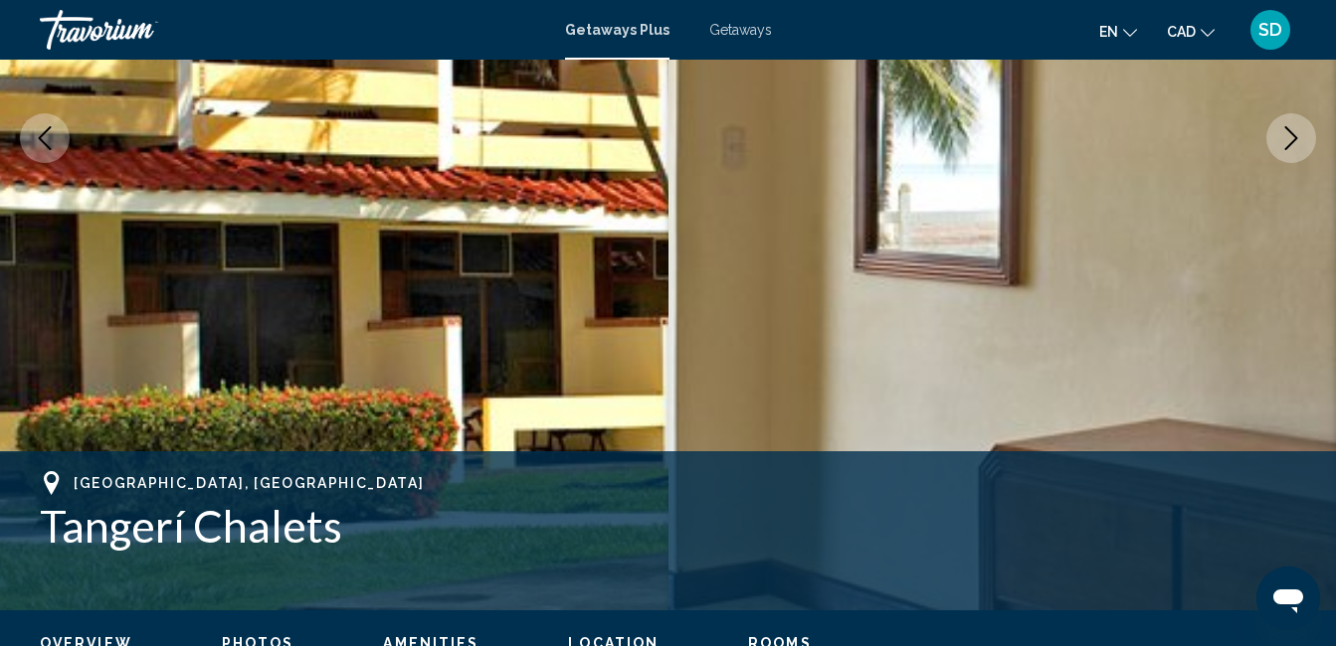
scroll to position [308, 0]
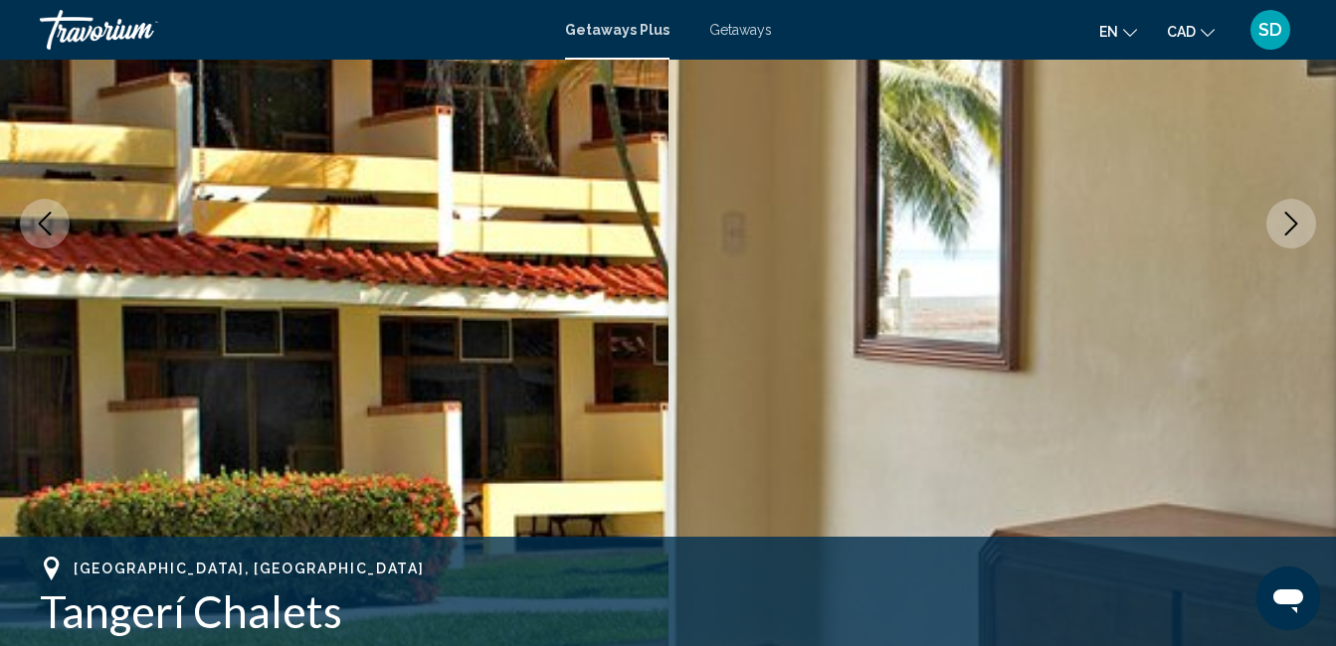
click at [1302, 215] on button "Next image" at bounding box center [1291, 224] width 50 height 50
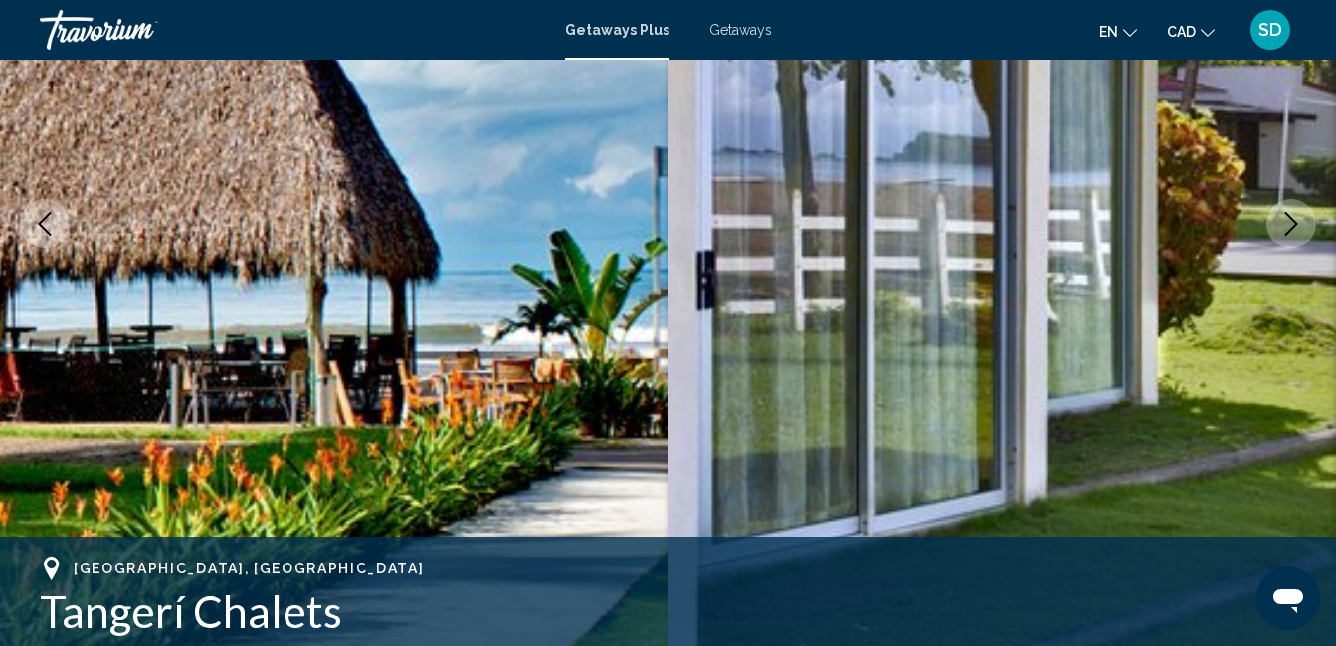
scroll to position [209, 0]
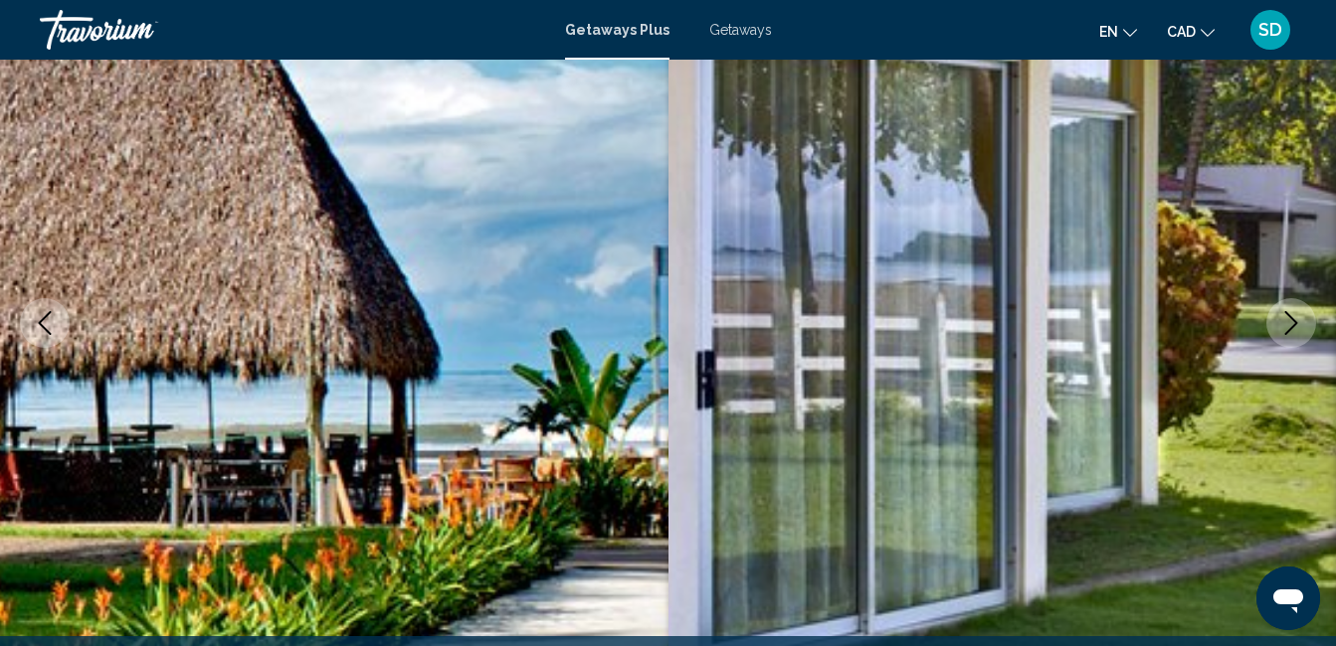
click at [1293, 312] on icon "Next image" at bounding box center [1291, 323] width 24 height 24
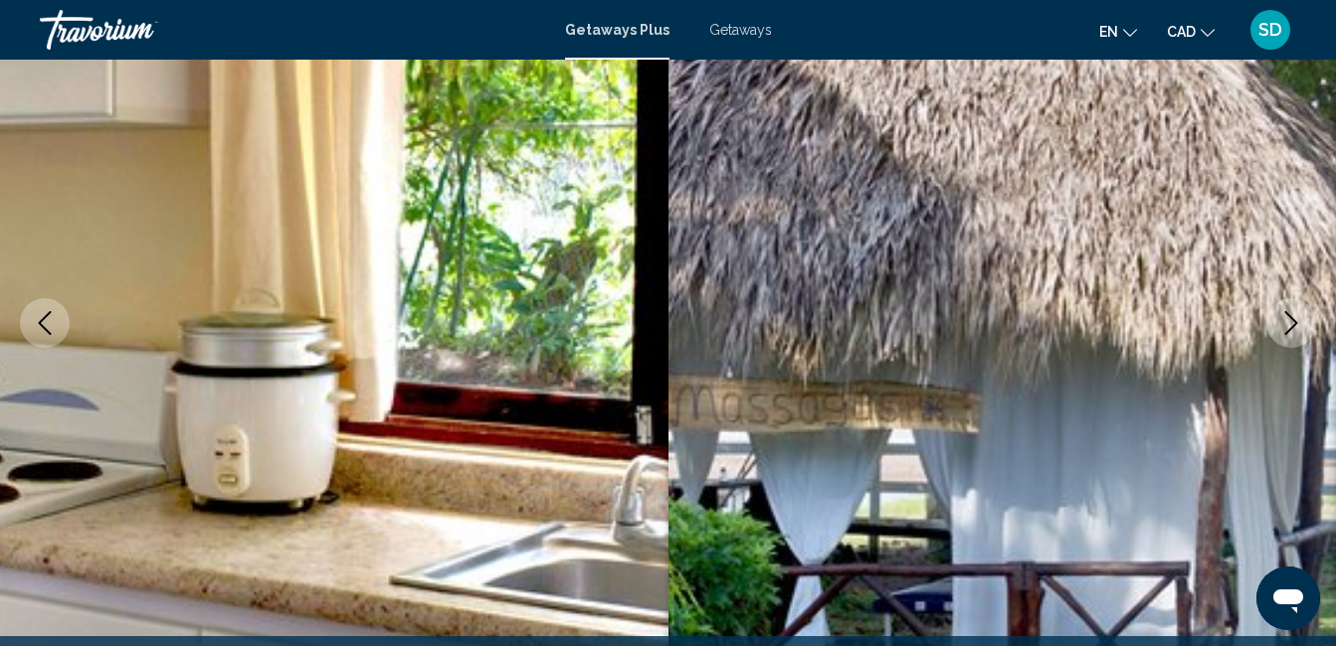
click at [1281, 321] on icon "Next image" at bounding box center [1291, 323] width 24 height 24
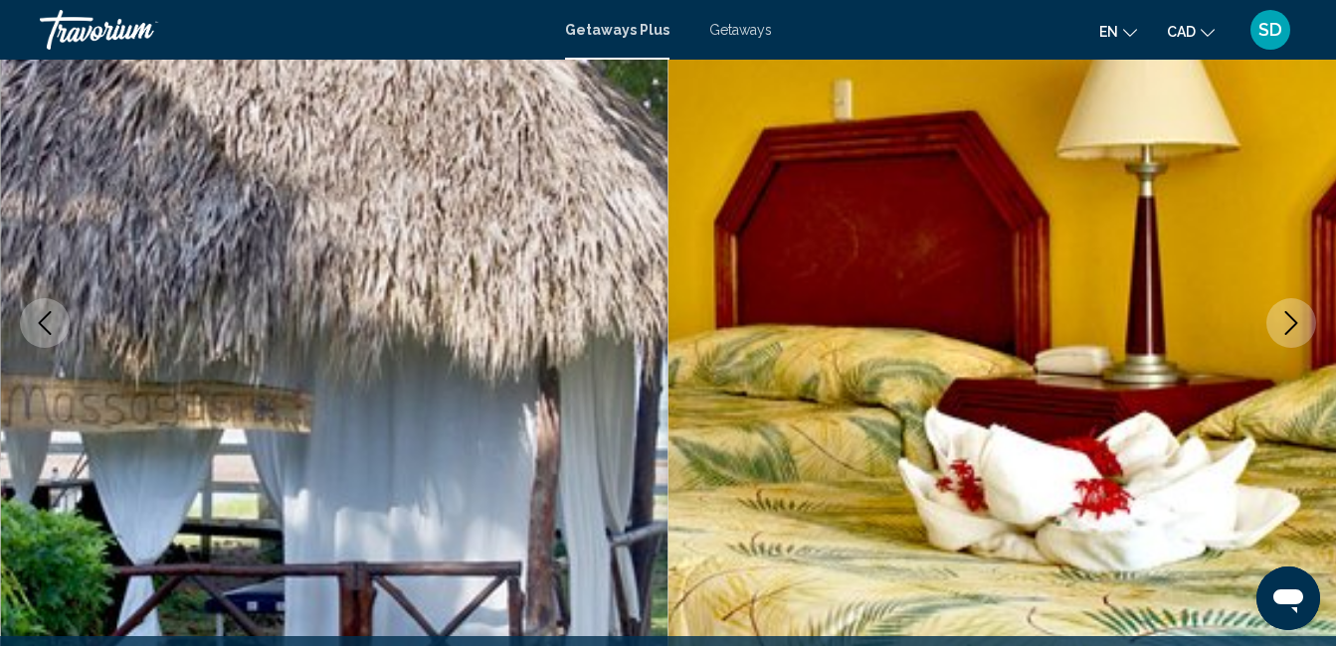
click at [1281, 321] on icon "Next image" at bounding box center [1291, 323] width 24 height 24
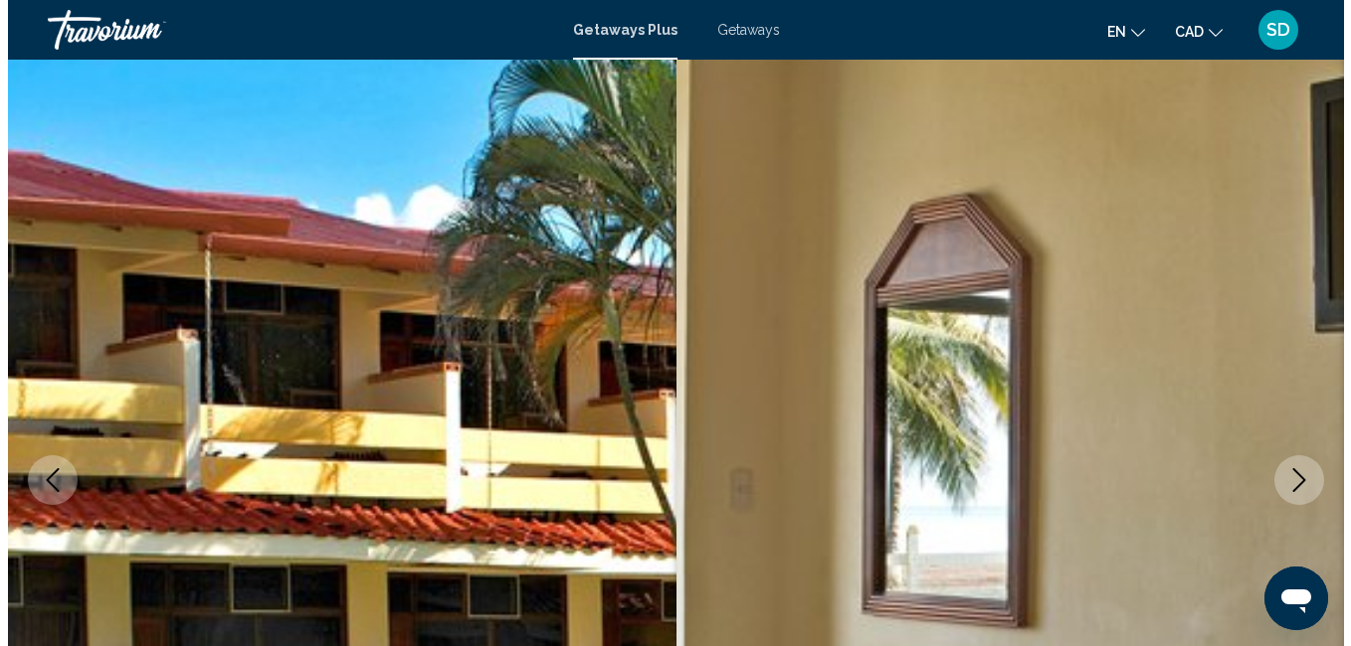
scroll to position [0, 0]
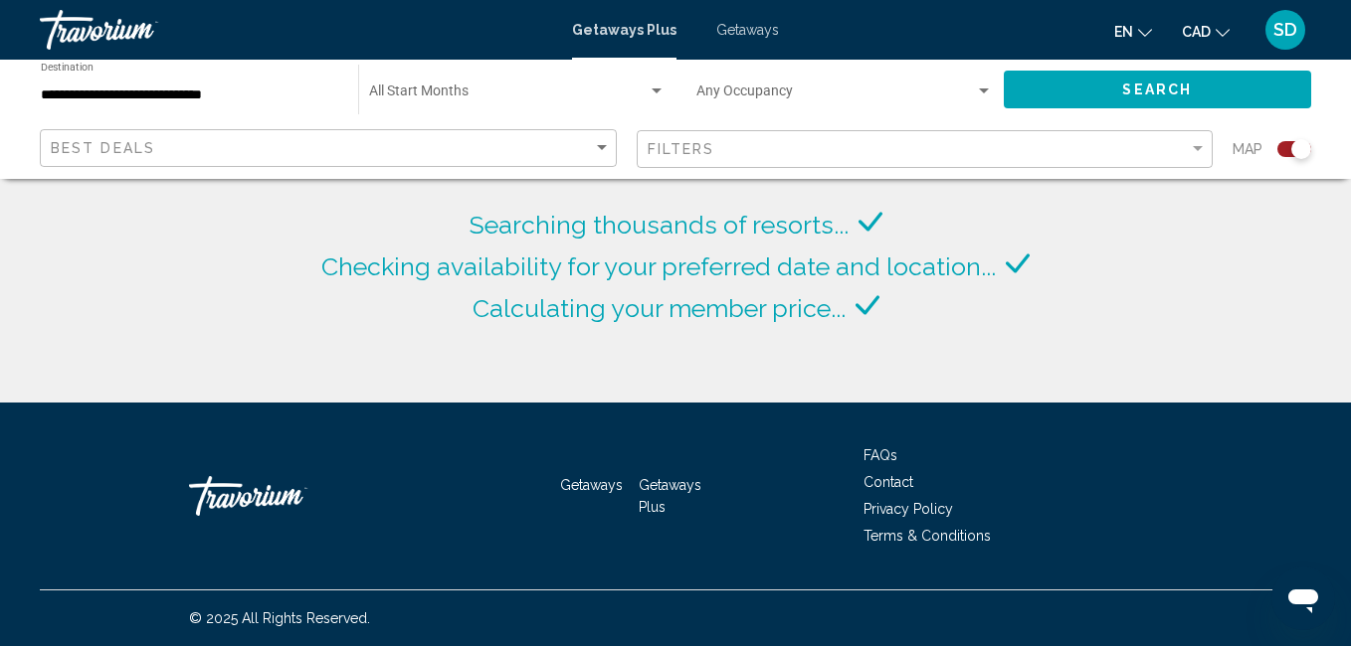
click at [184, 98] on input "**********" at bounding box center [189, 96] width 297 height 16
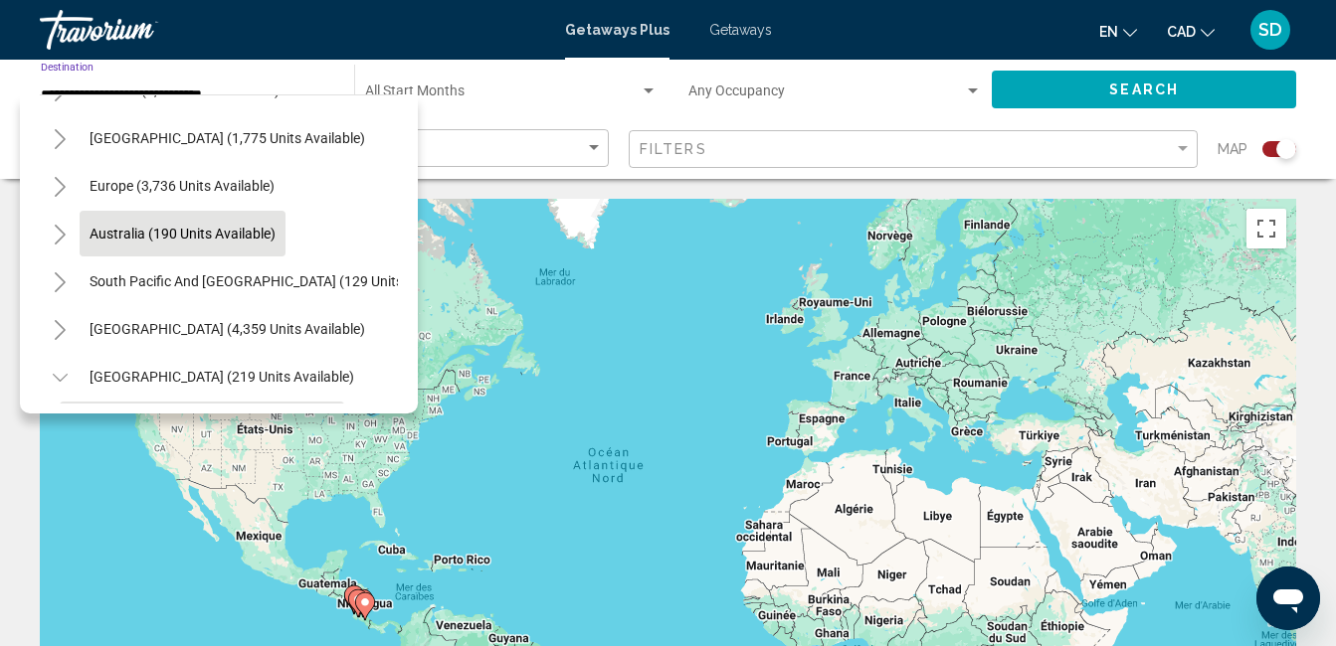
scroll to position [83, 0]
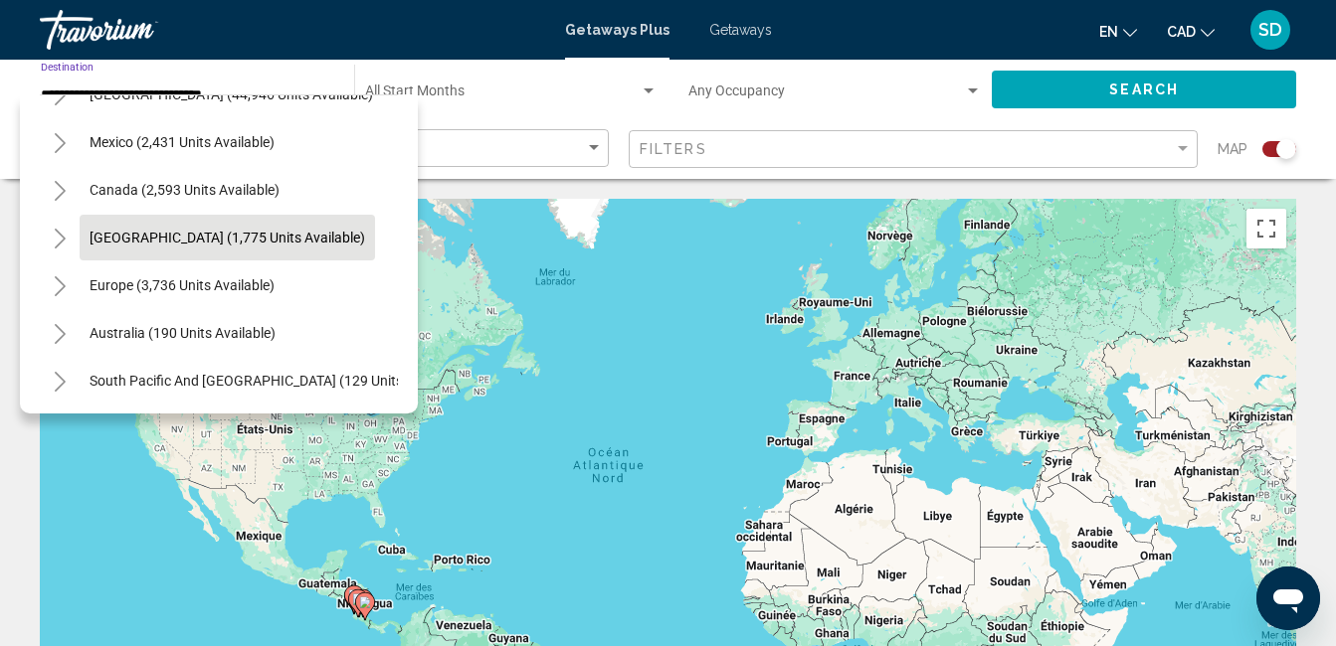
click at [232, 237] on span "[GEOGRAPHIC_DATA] (1,775 units available)" at bounding box center [227, 238] width 275 height 16
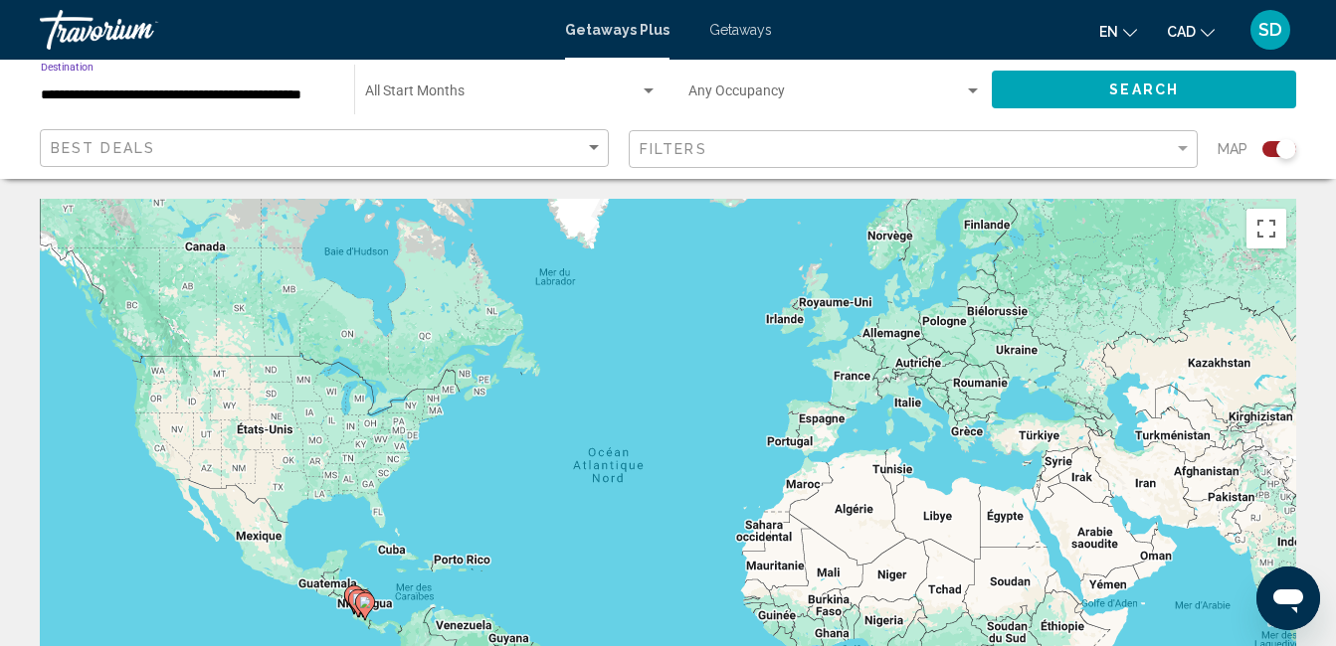
click at [216, 98] on input "**********" at bounding box center [187, 96] width 293 height 16
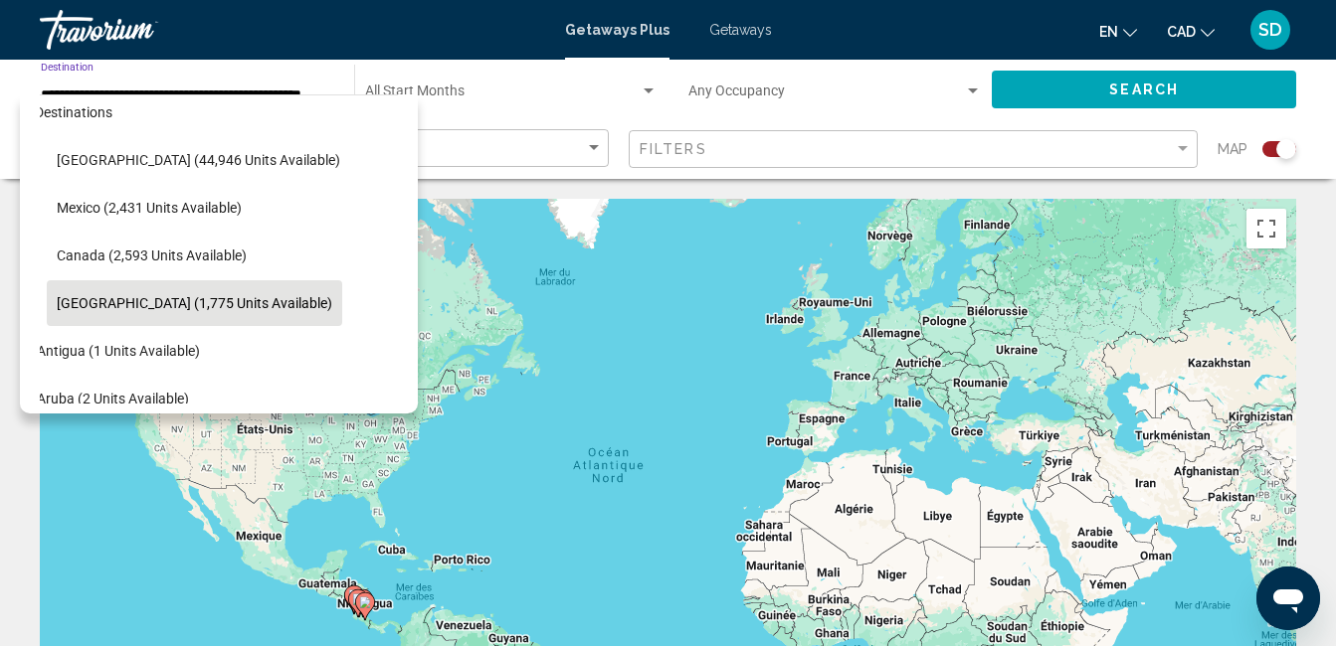
scroll to position [0, 33]
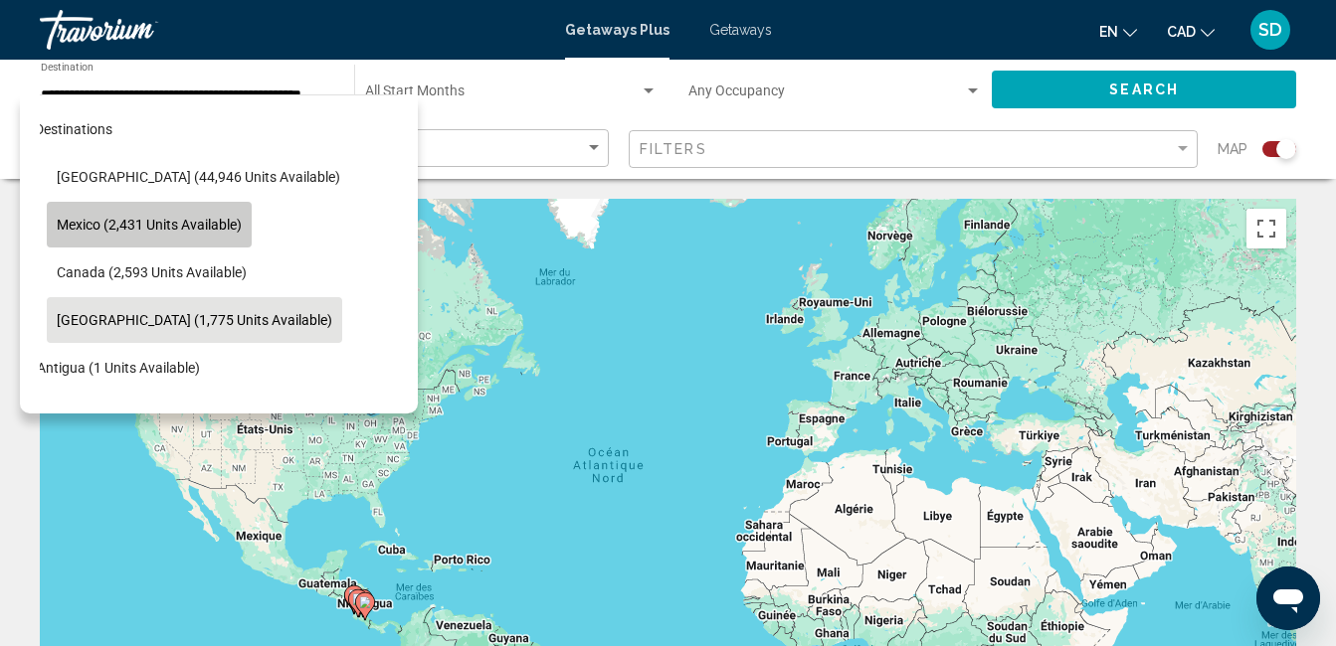
click at [220, 226] on span "Mexico (2,431 units available)" at bounding box center [149, 225] width 185 height 16
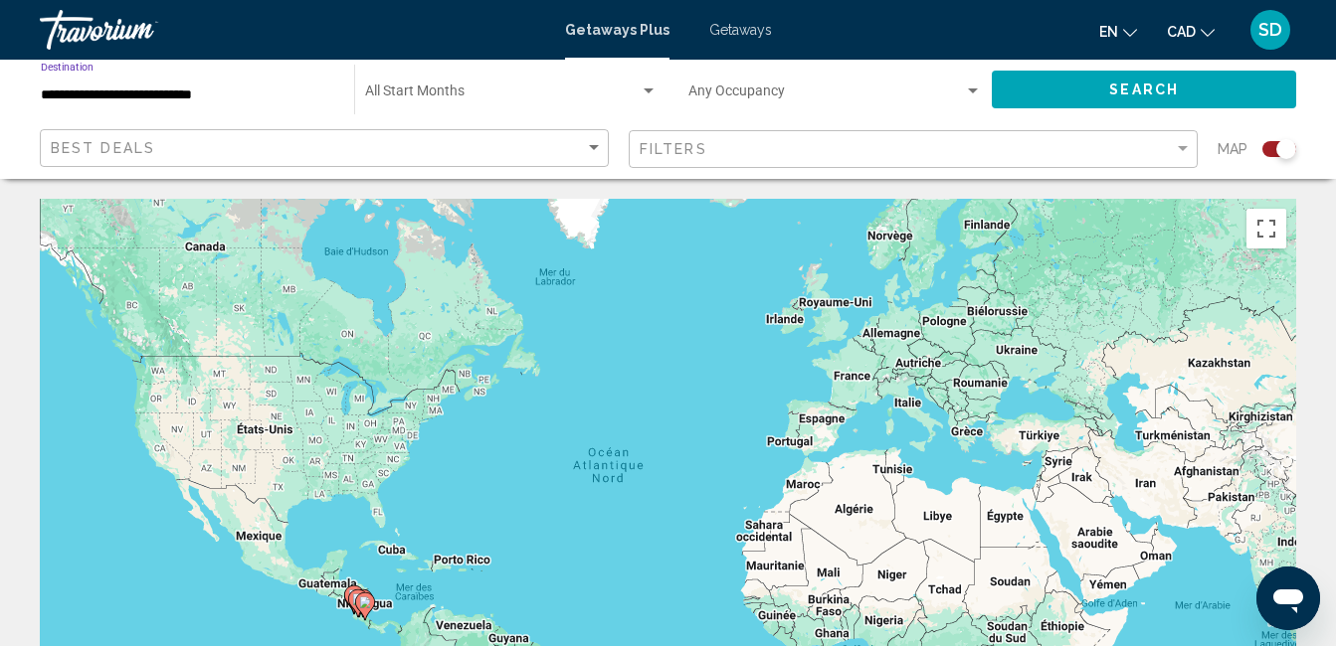
click at [140, 95] on input "**********" at bounding box center [187, 96] width 293 height 16
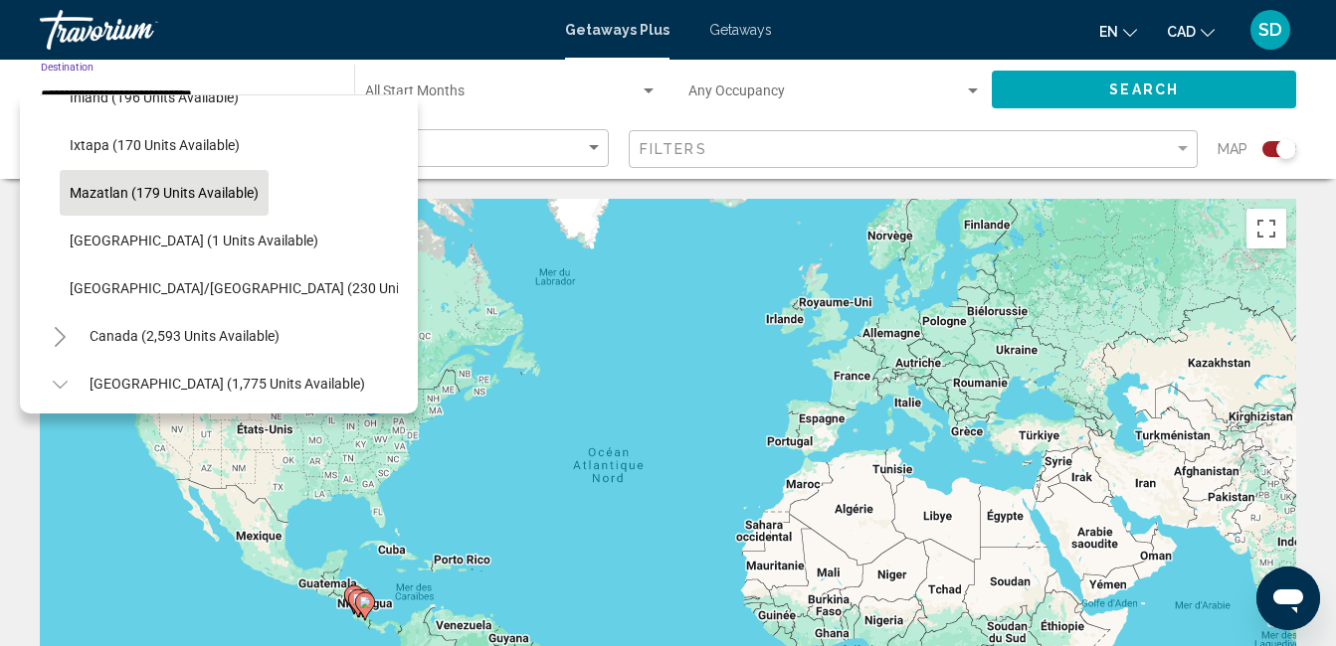
scroll to position [398, 0]
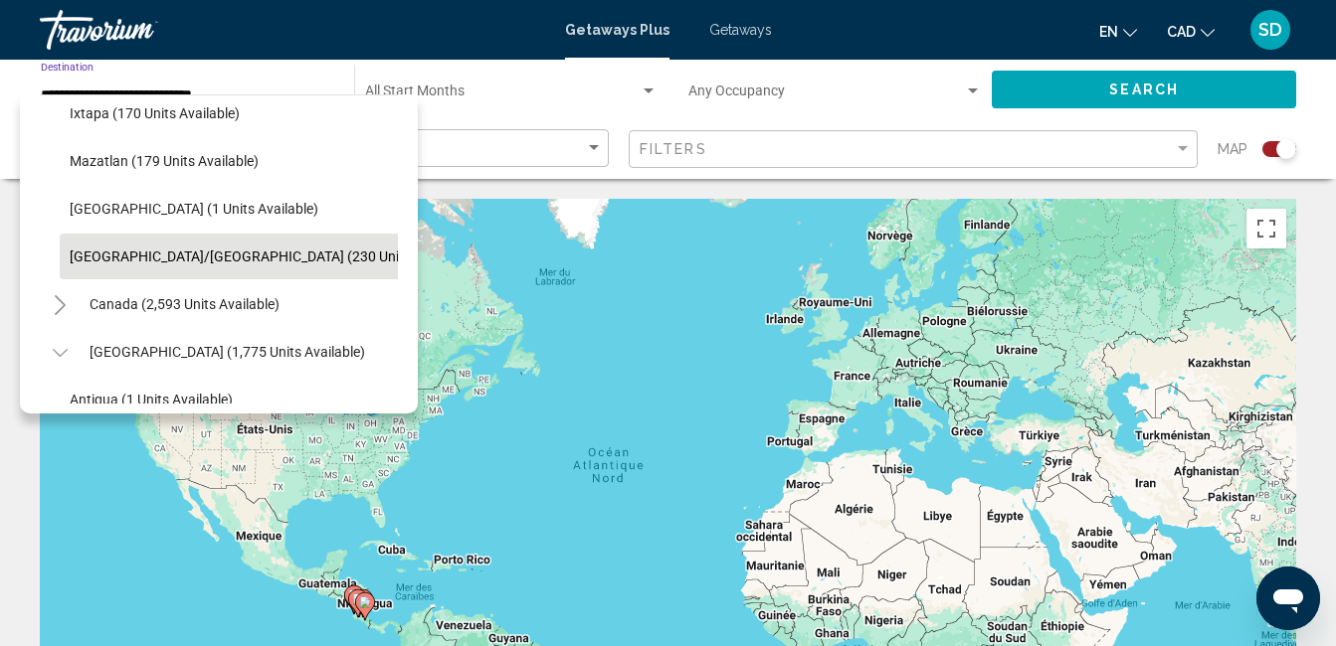
click at [169, 253] on span "[GEOGRAPHIC_DATA]/[GEOGRAPHIC_DATA] (230 units available)" at bounding box center [272, 257] width 405 height 16
type input "**********"
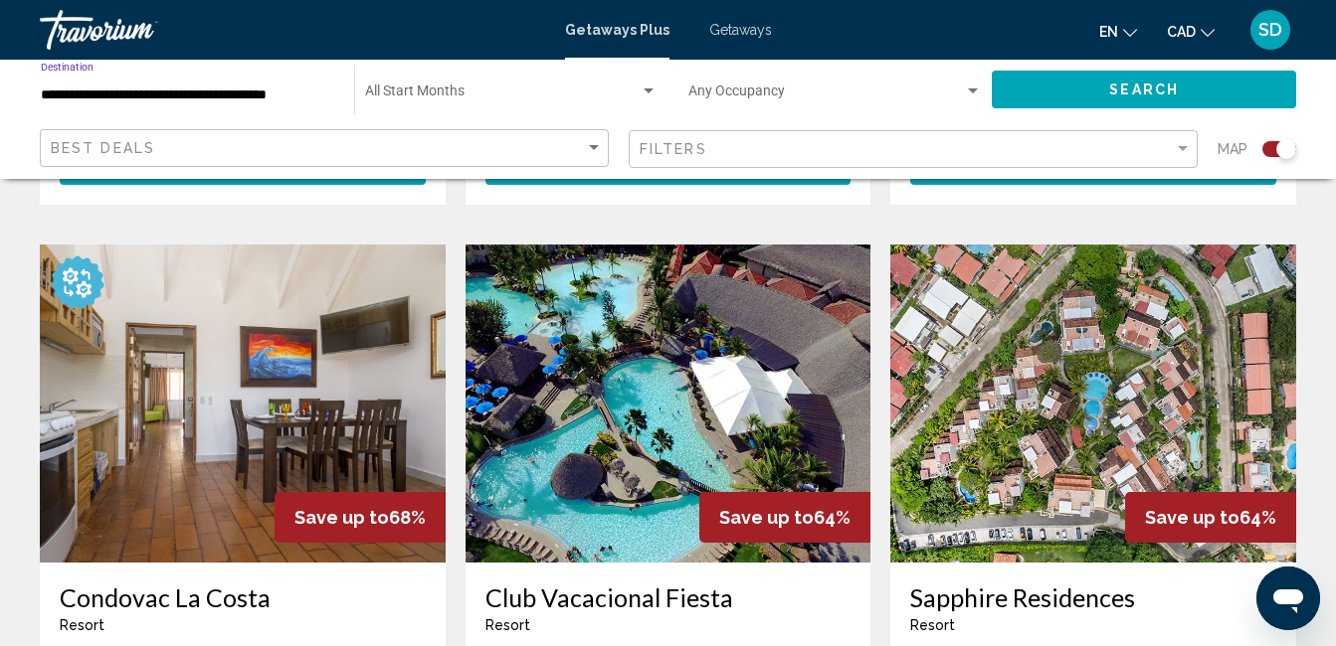
scroll to position [1321, 0]
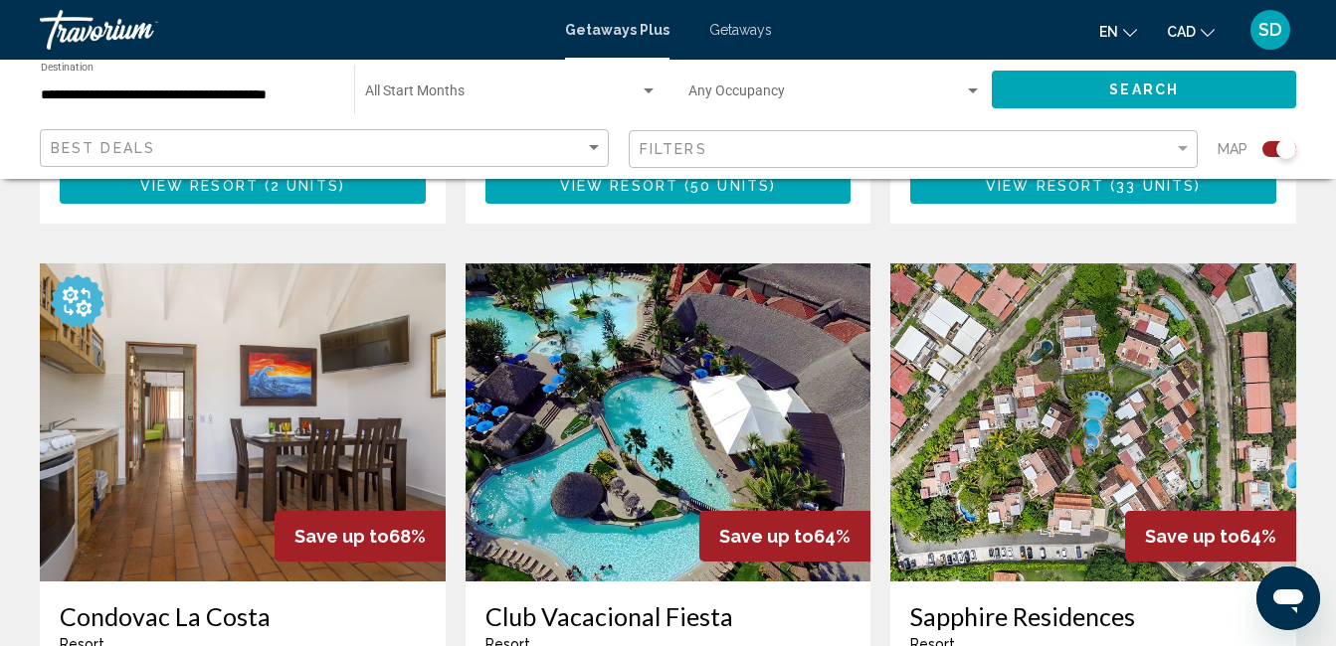
click at [1028, 385] on img "Main content" at bounding box center [1093, 423] width 406 height 318
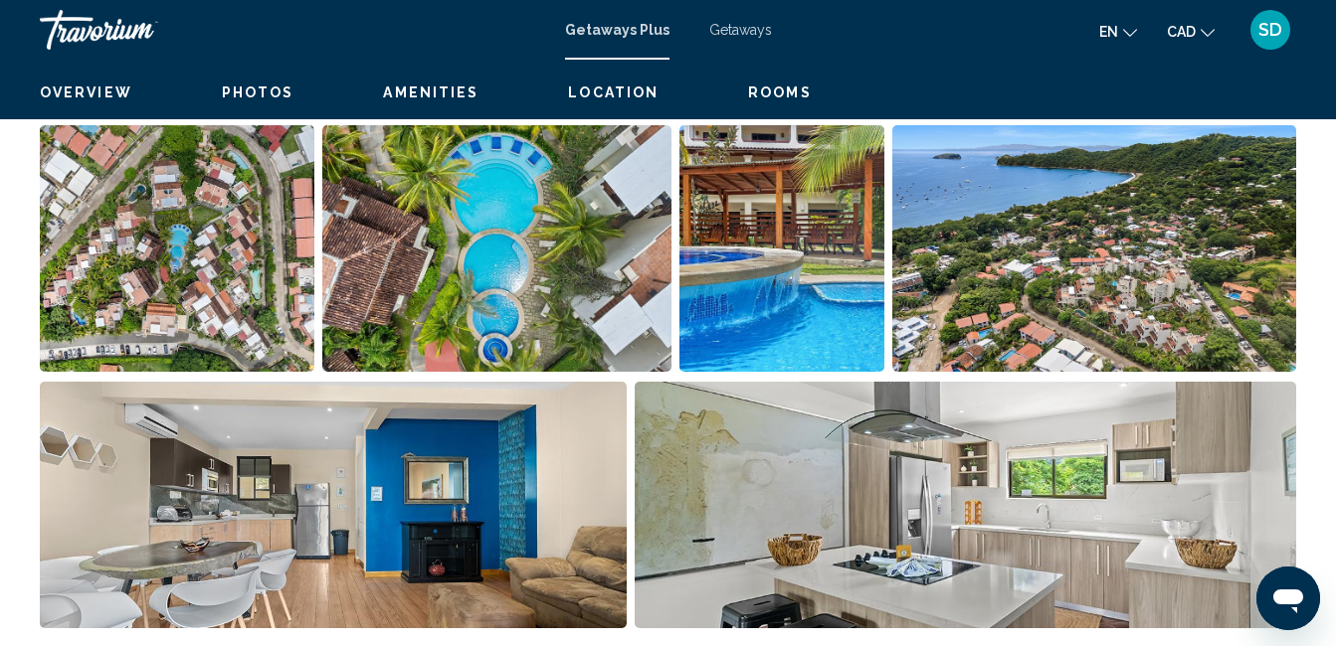
scroll to position [209, 0]
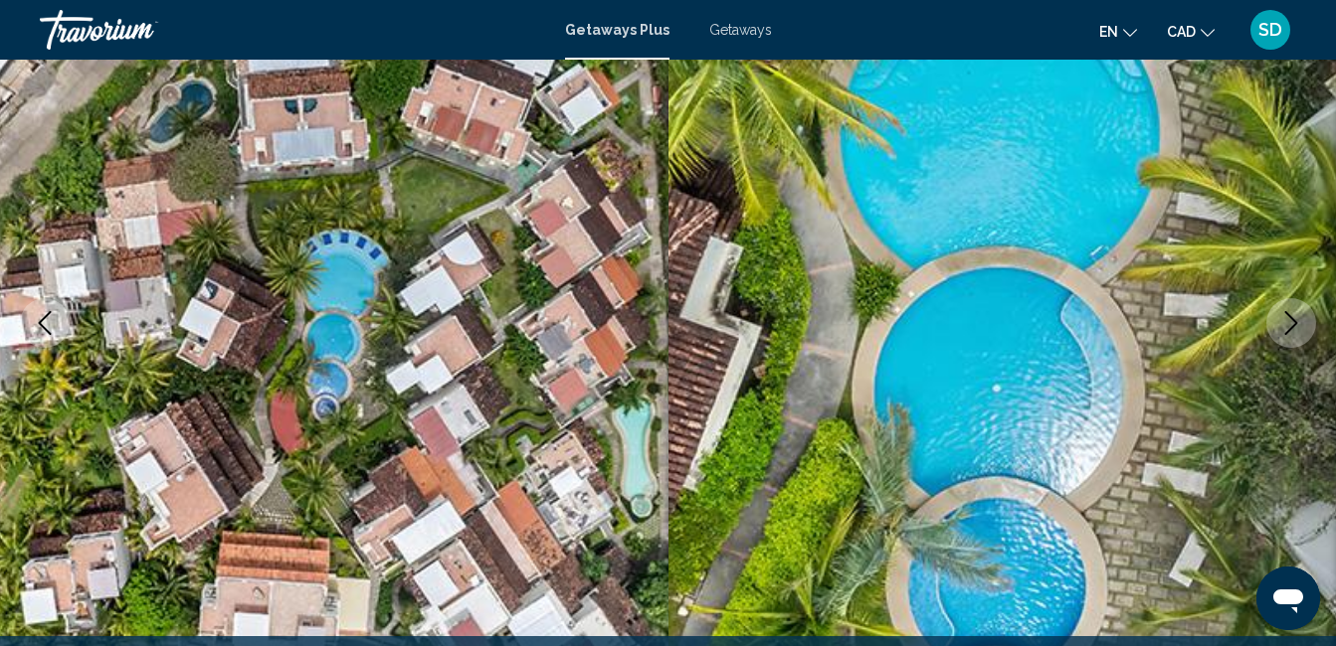
click at [1287, 329] on icon "Next image" at bounding box center [1291, 323] width 24 height 24
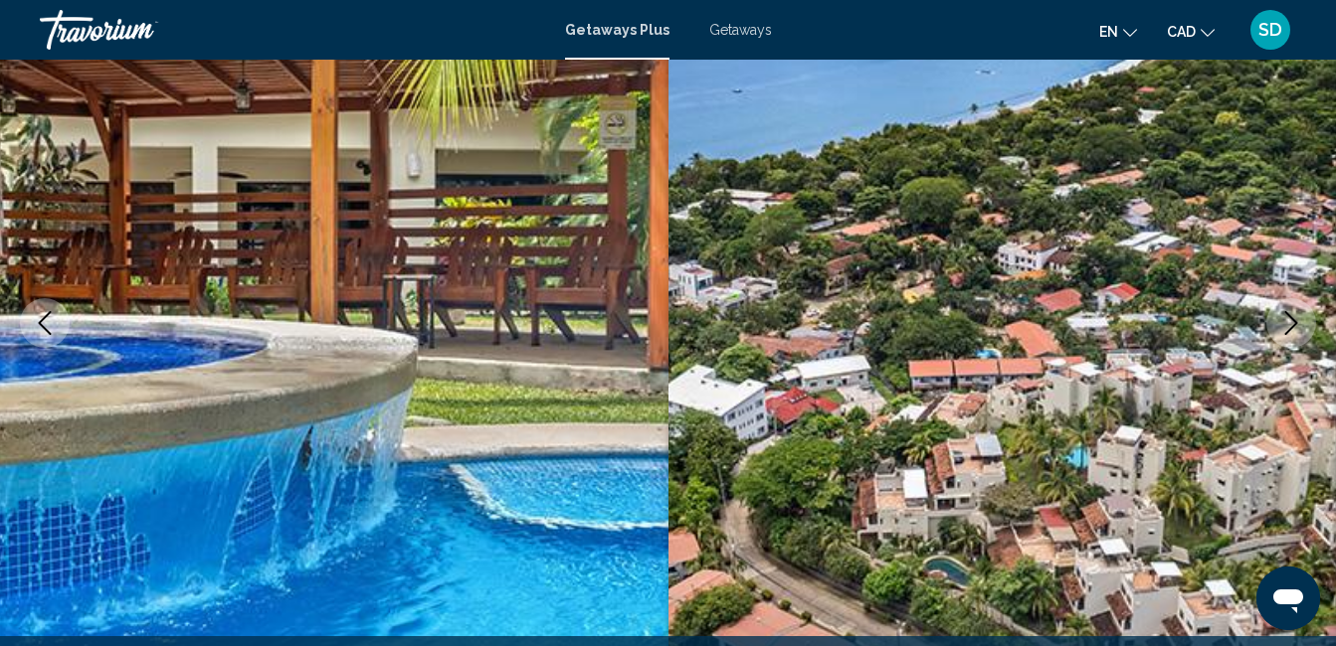
click at [1287, 329] on icon "Next image" at bounding box center [1291, 323] width 24 height 24
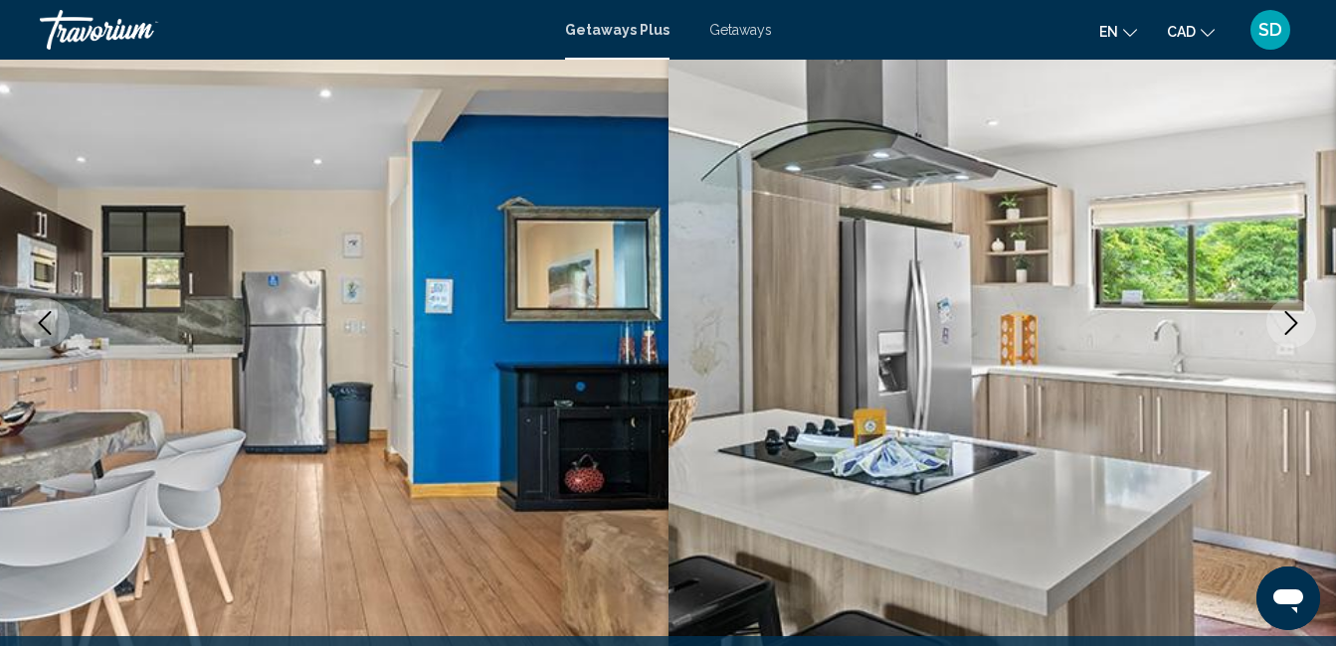
click at [1287, 329] on icon "Next image" at bounding box center [1291, 323] width 24 height 24
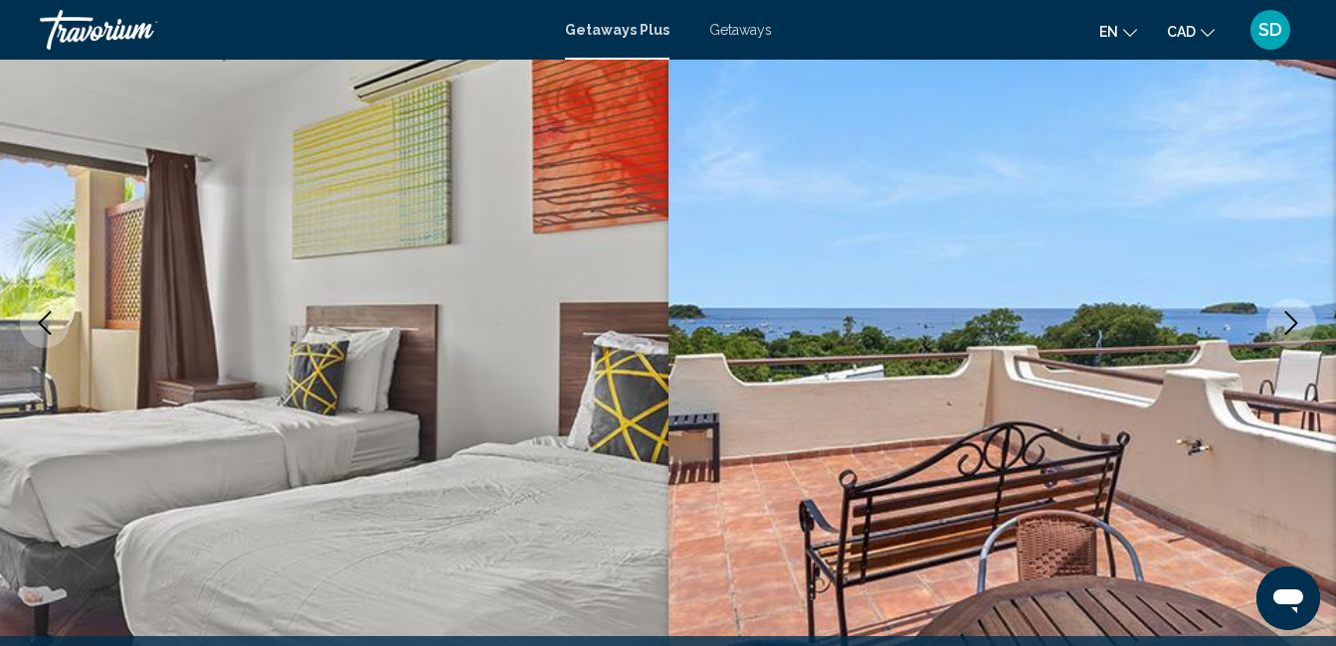
click at [1294, 318] on icon "Next image" at bounding box center [1291, 323] width 24 height 24
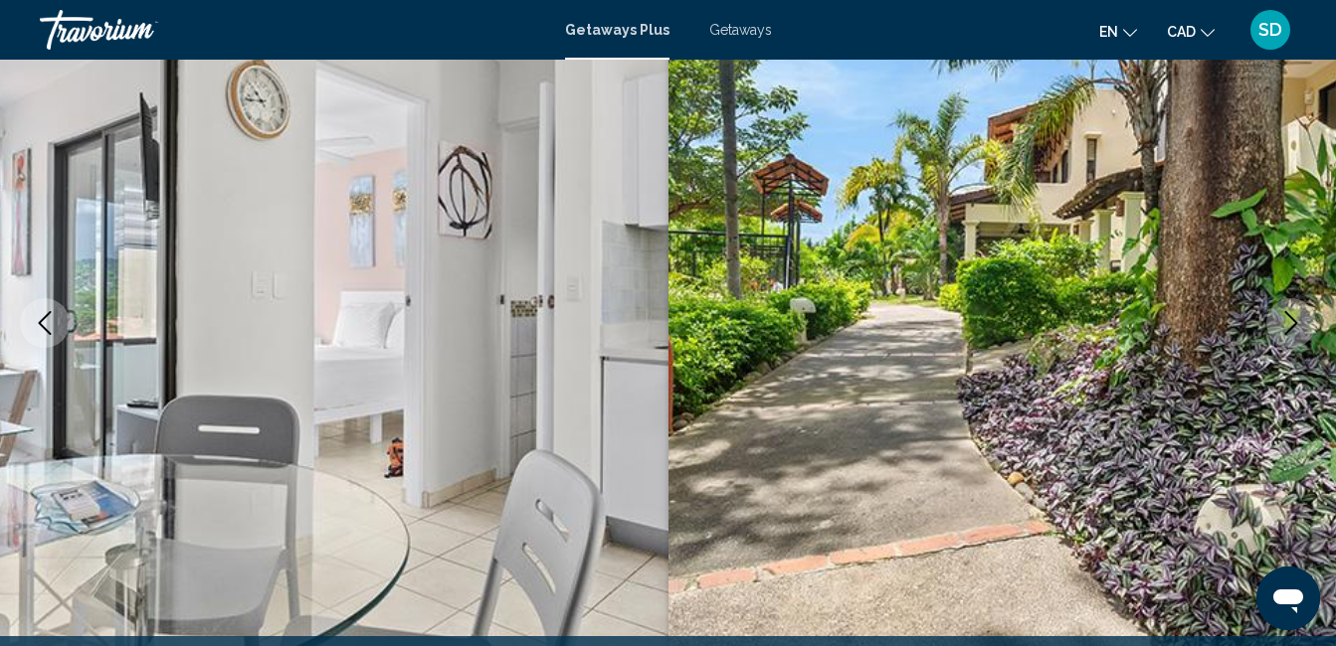
click at [1294, 318] on icon "Next image" at bounding box center [1291, 323] width 24 height 24
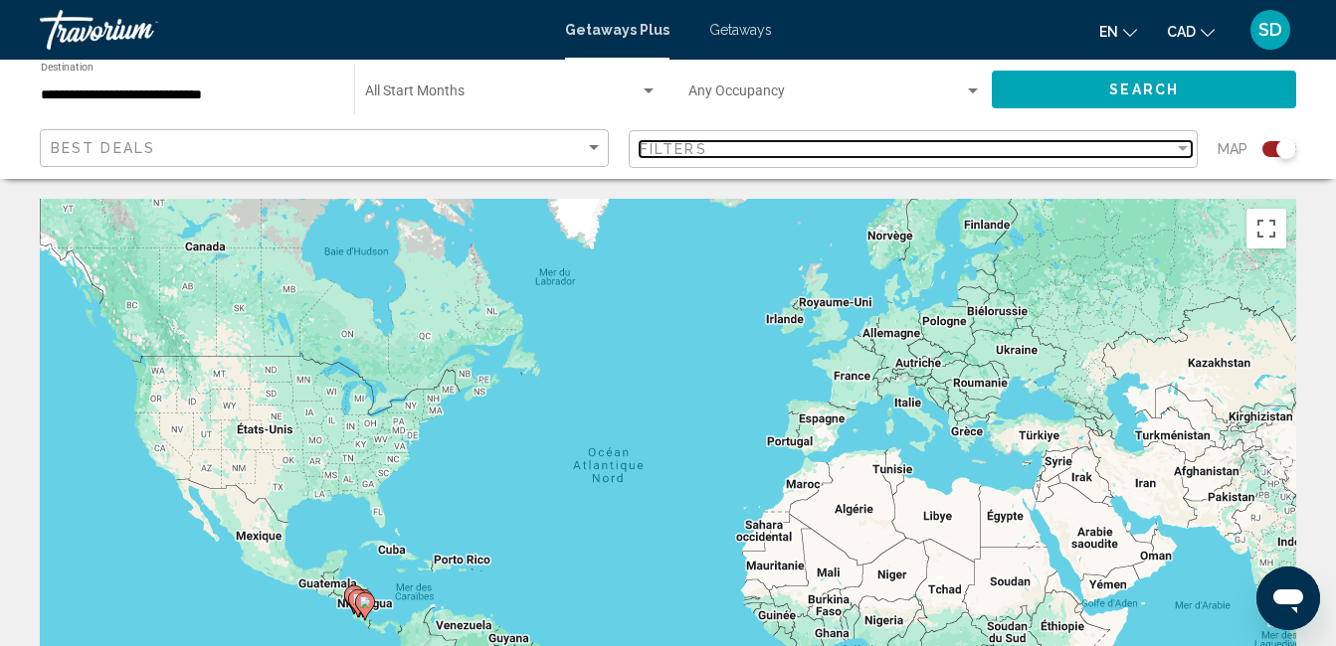
click at [1176, 150] on div "Filter" at bounding box center [1183, 149] width 18 height 16
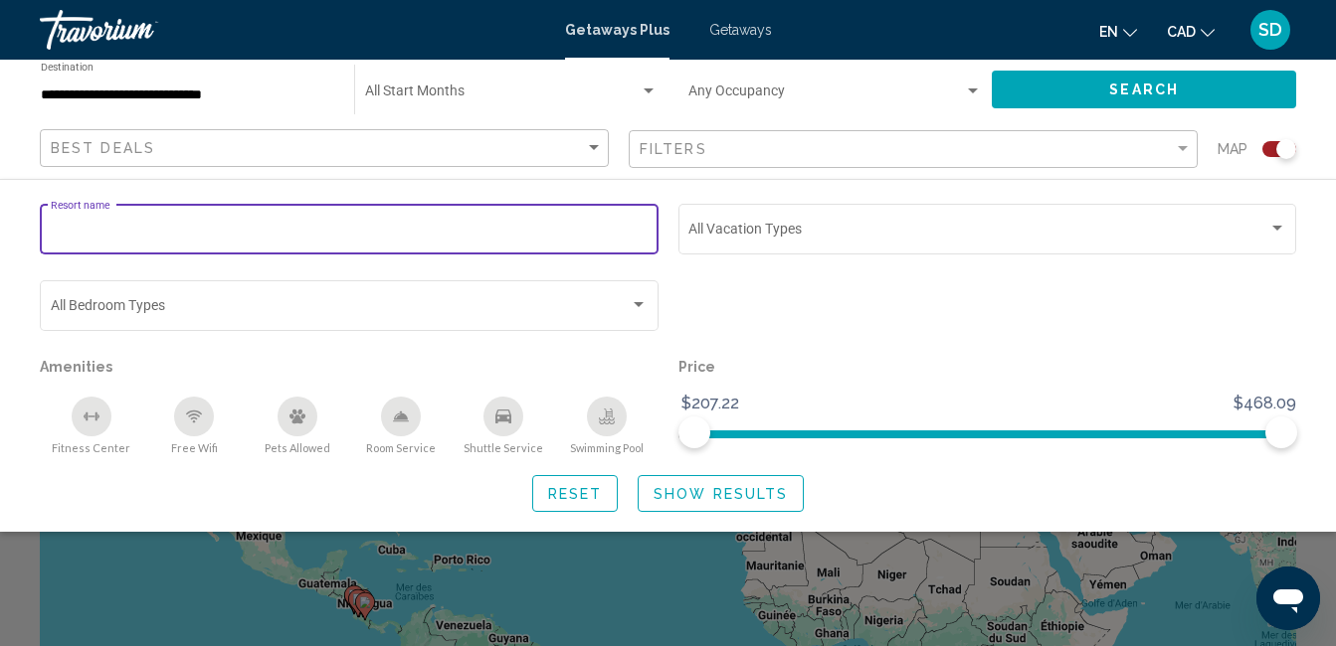
click at [311, 227] on input "Resort name" at bounding box center [350, 233] width 598 height 16
